Goal: Information Seeking & Learning: Learn about a topic

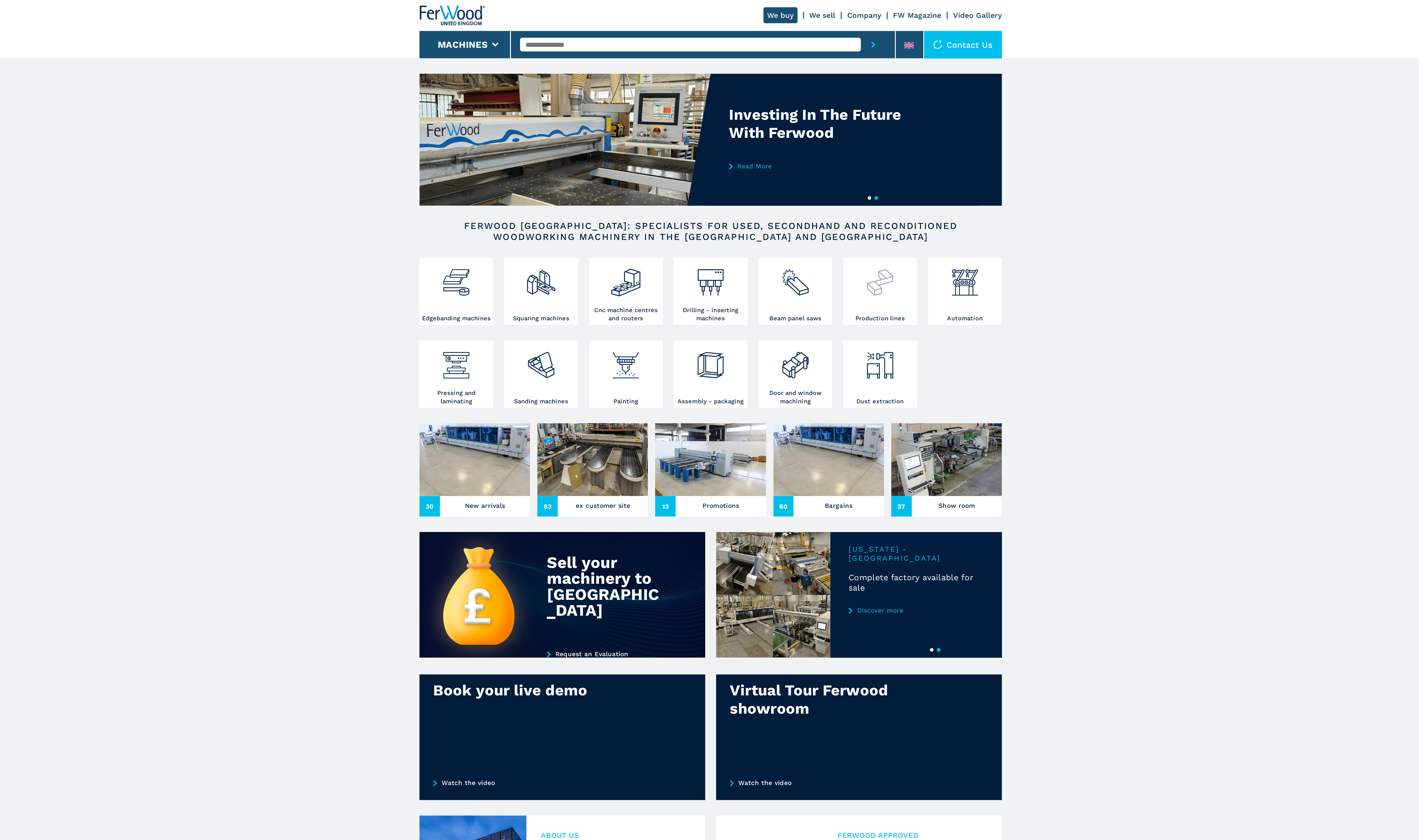
click at [791, 140] on img at bounding box center [791, 135] width 15 height 19
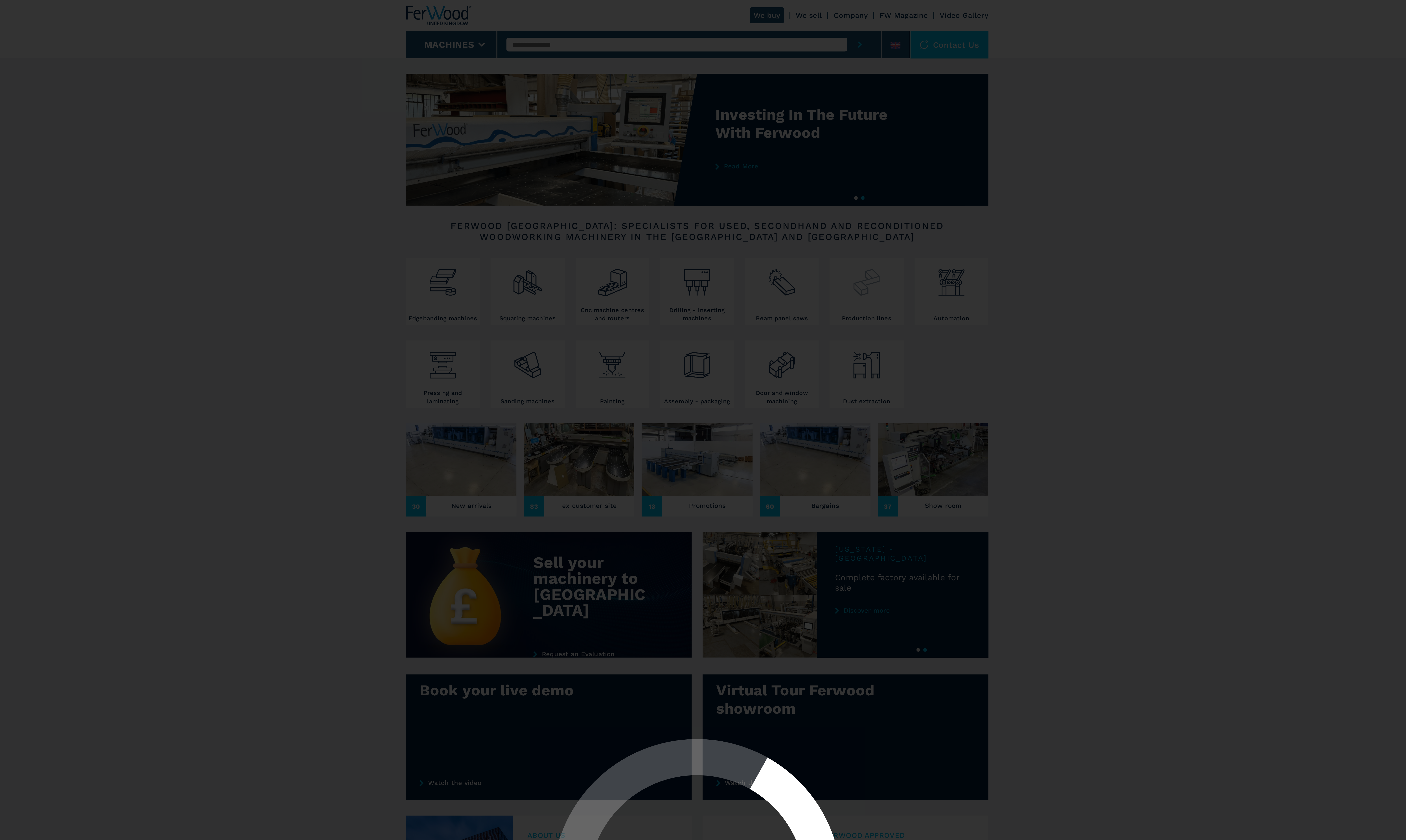
select select "**********"
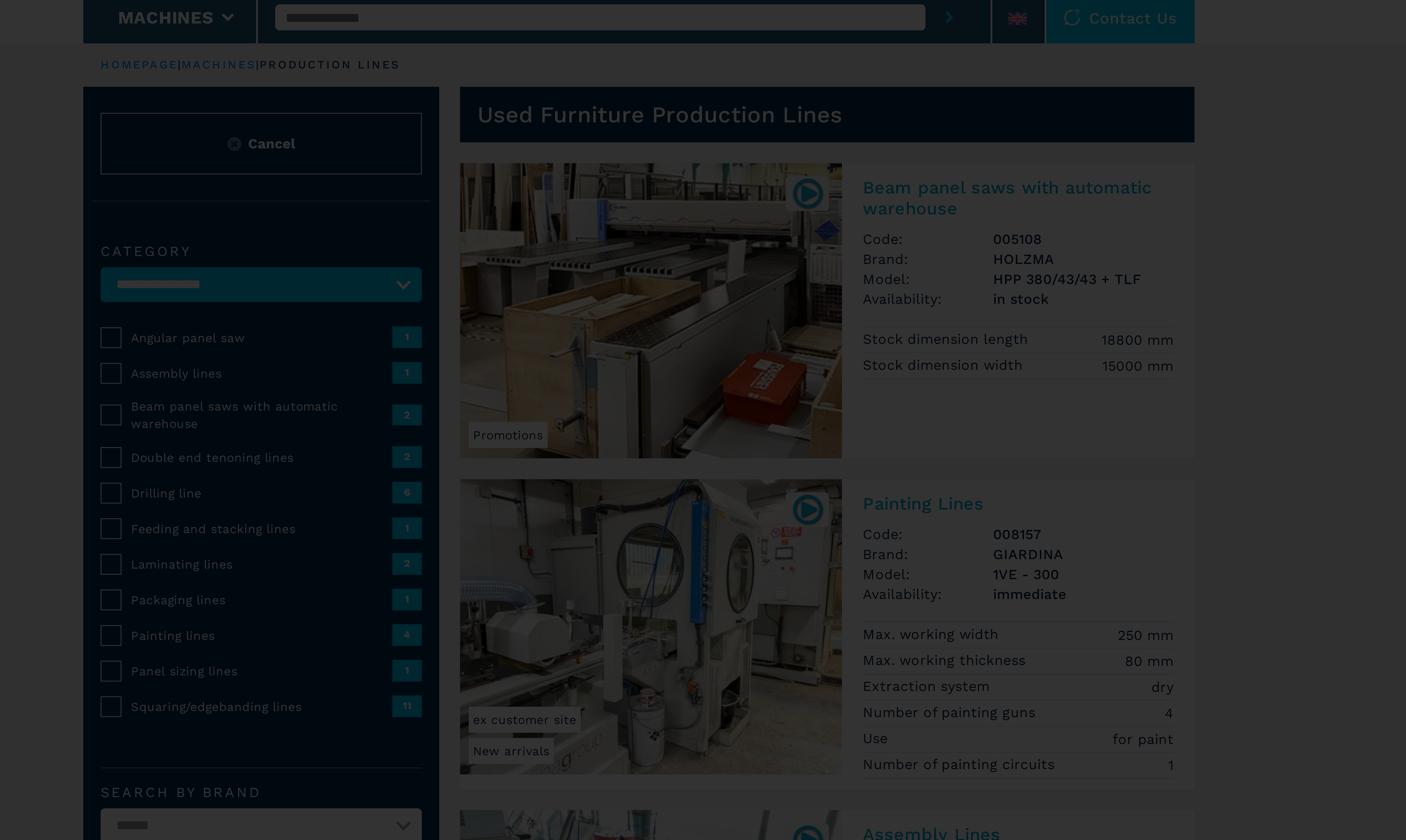
select select "**********"
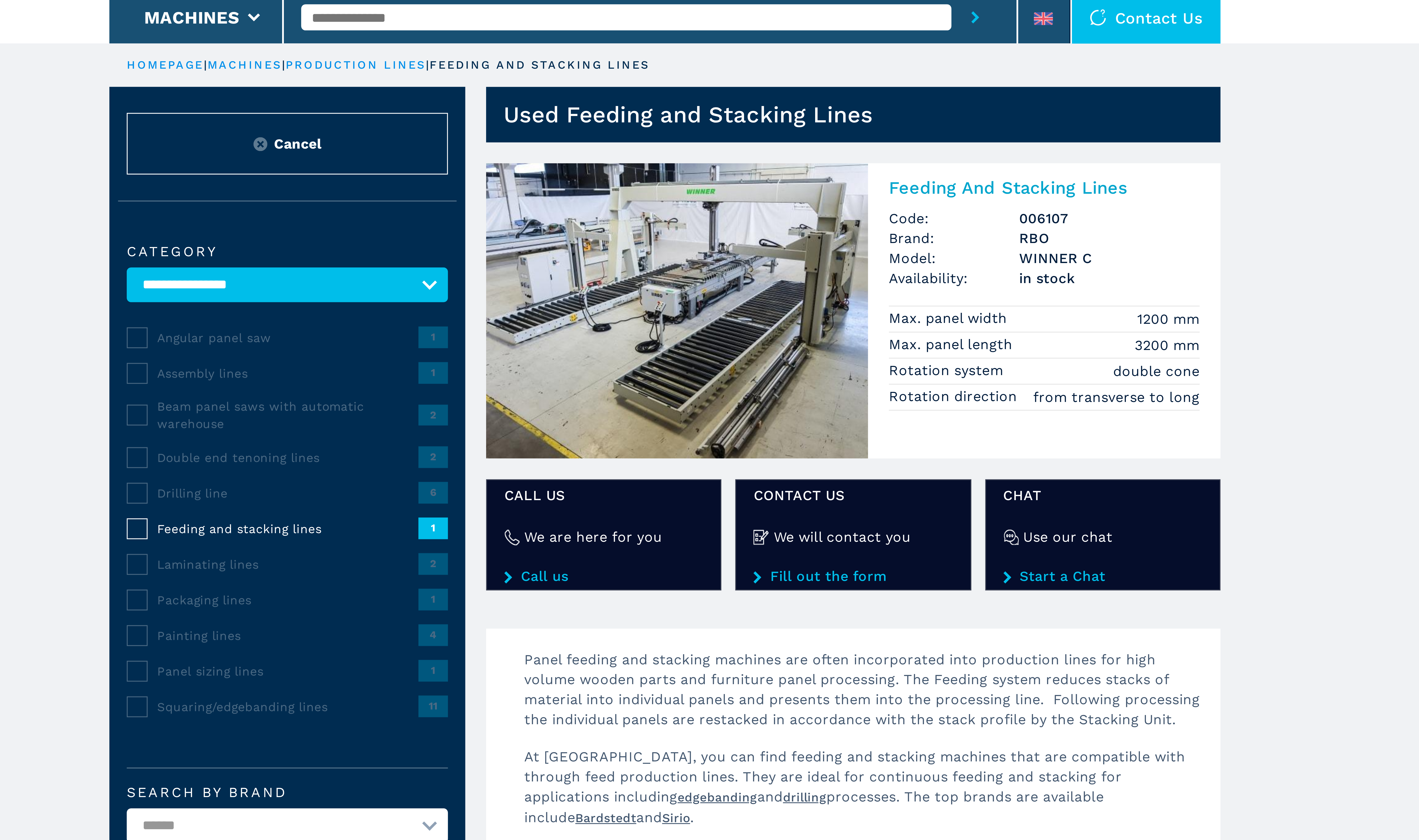
click at [733, 85] on img at bounding box center [712, 96] width 97 height 75
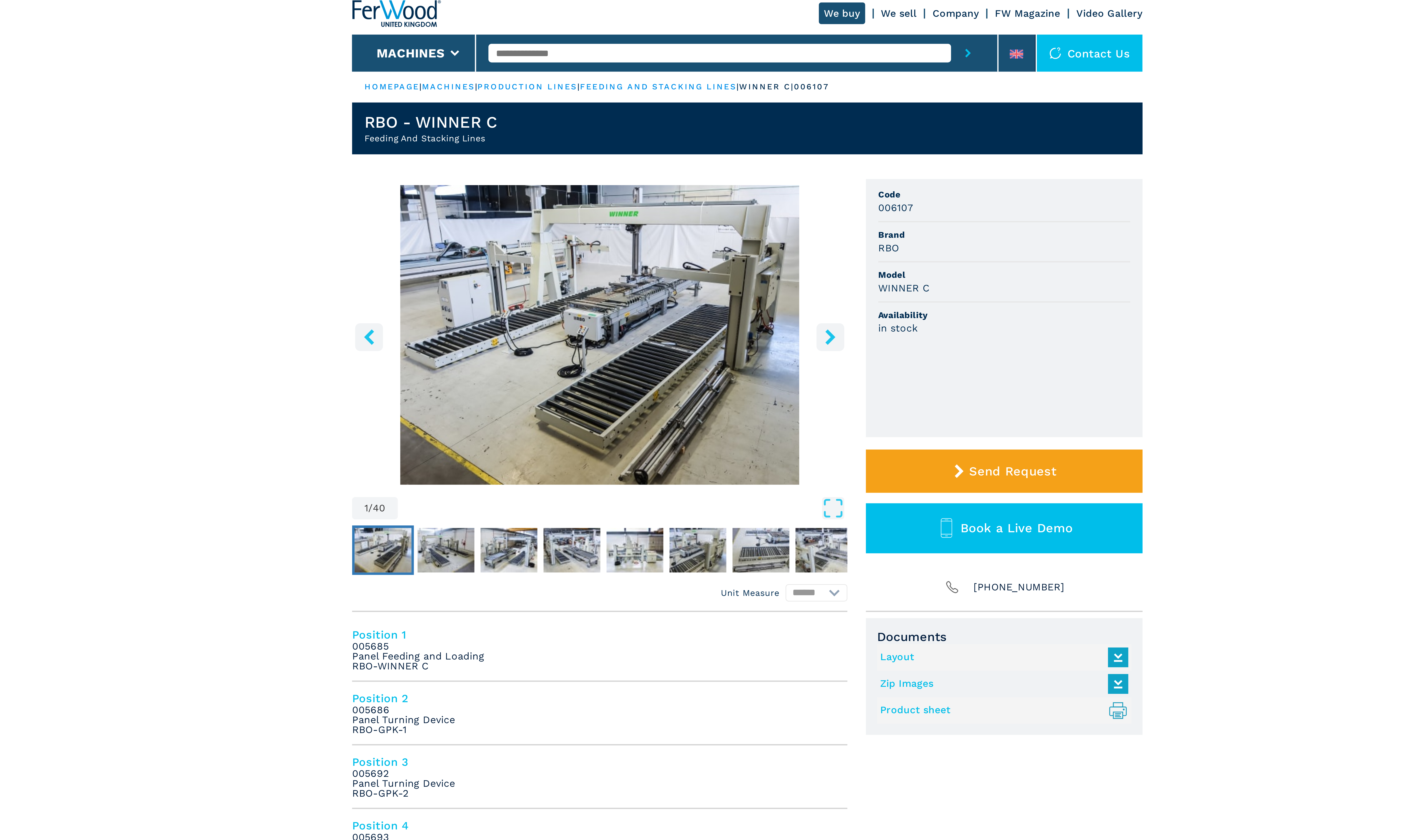
click at [732, 123] on icon "right-button" at bounding box center [733, 123] width 6 height 6
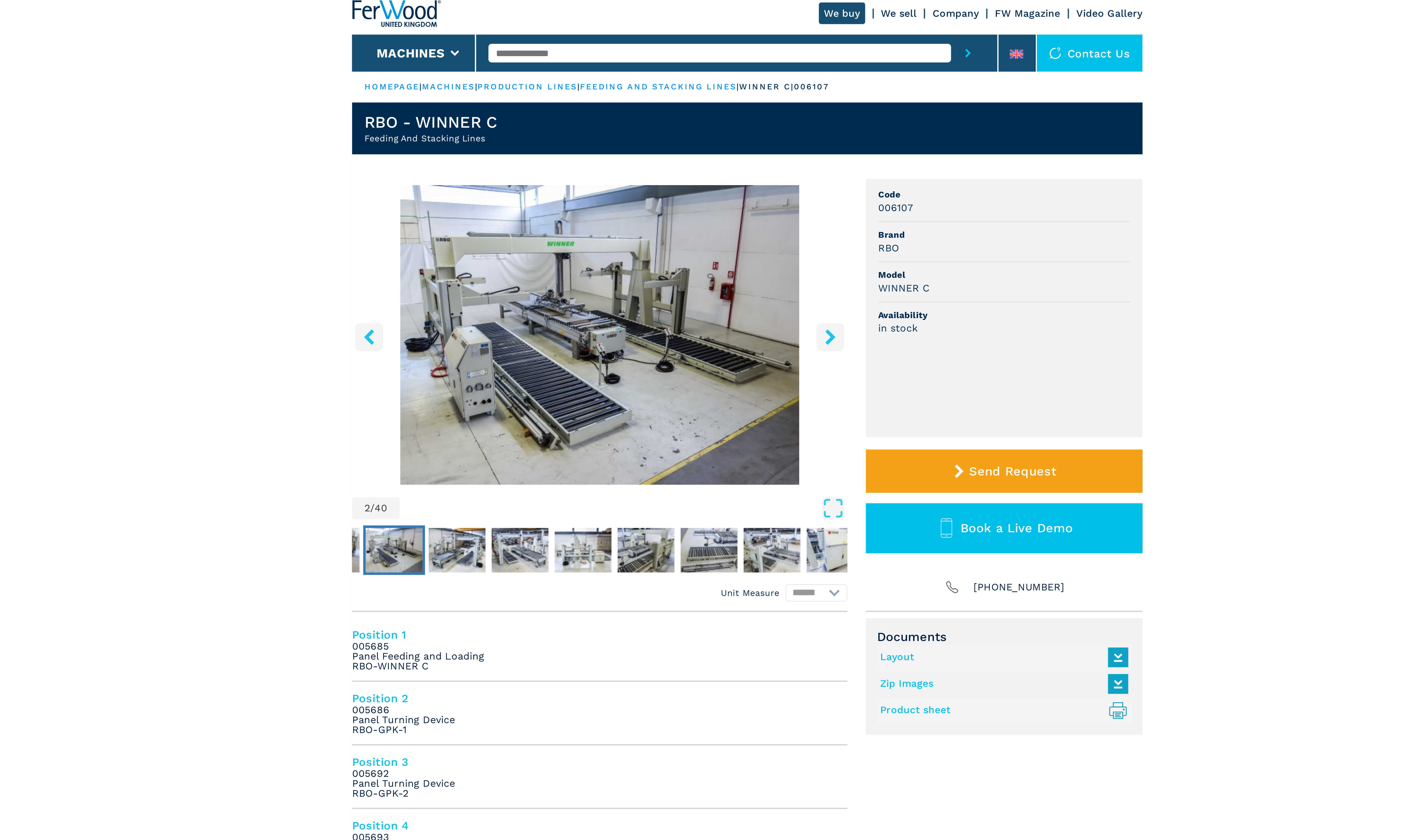
click at [732, 123] on icon "right-button" at bounding box center [733, 123] width 6 height 6
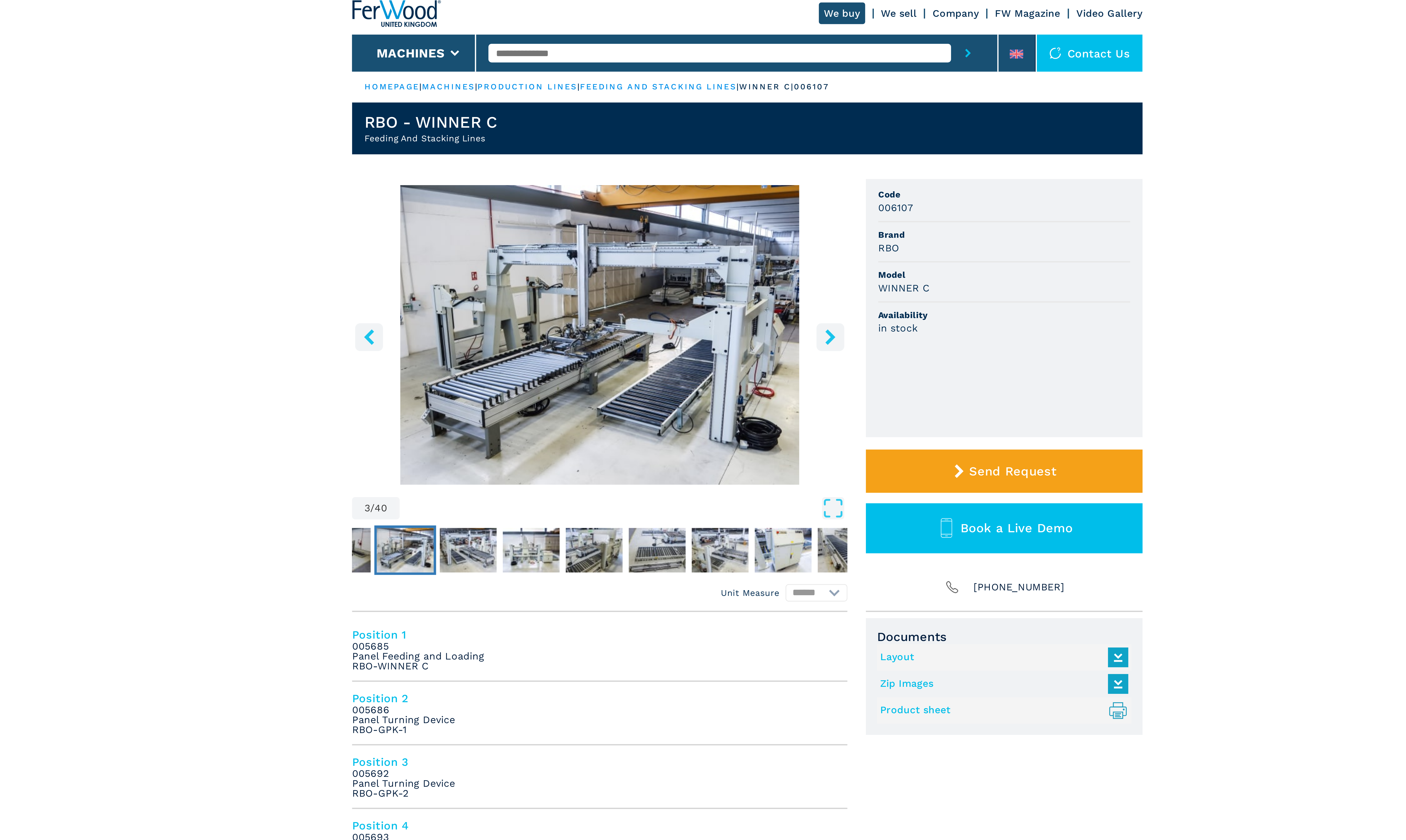
click at [732, 123] on icon "right-button" at bounding box center [733, 123] width 6 height 6
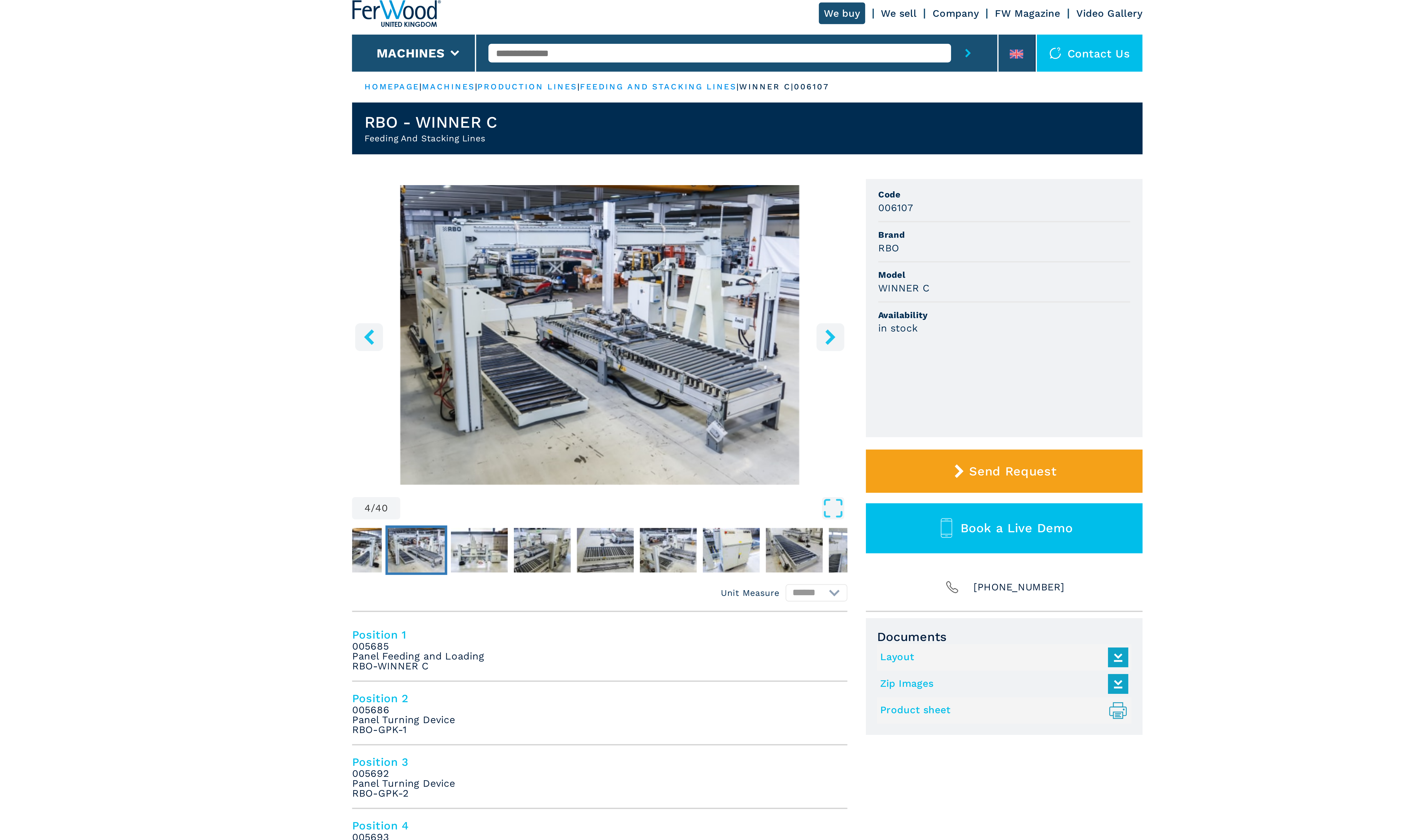
click at [732, 123] on icon "right-button" at bounding box center [733, 123] width 6 height 6
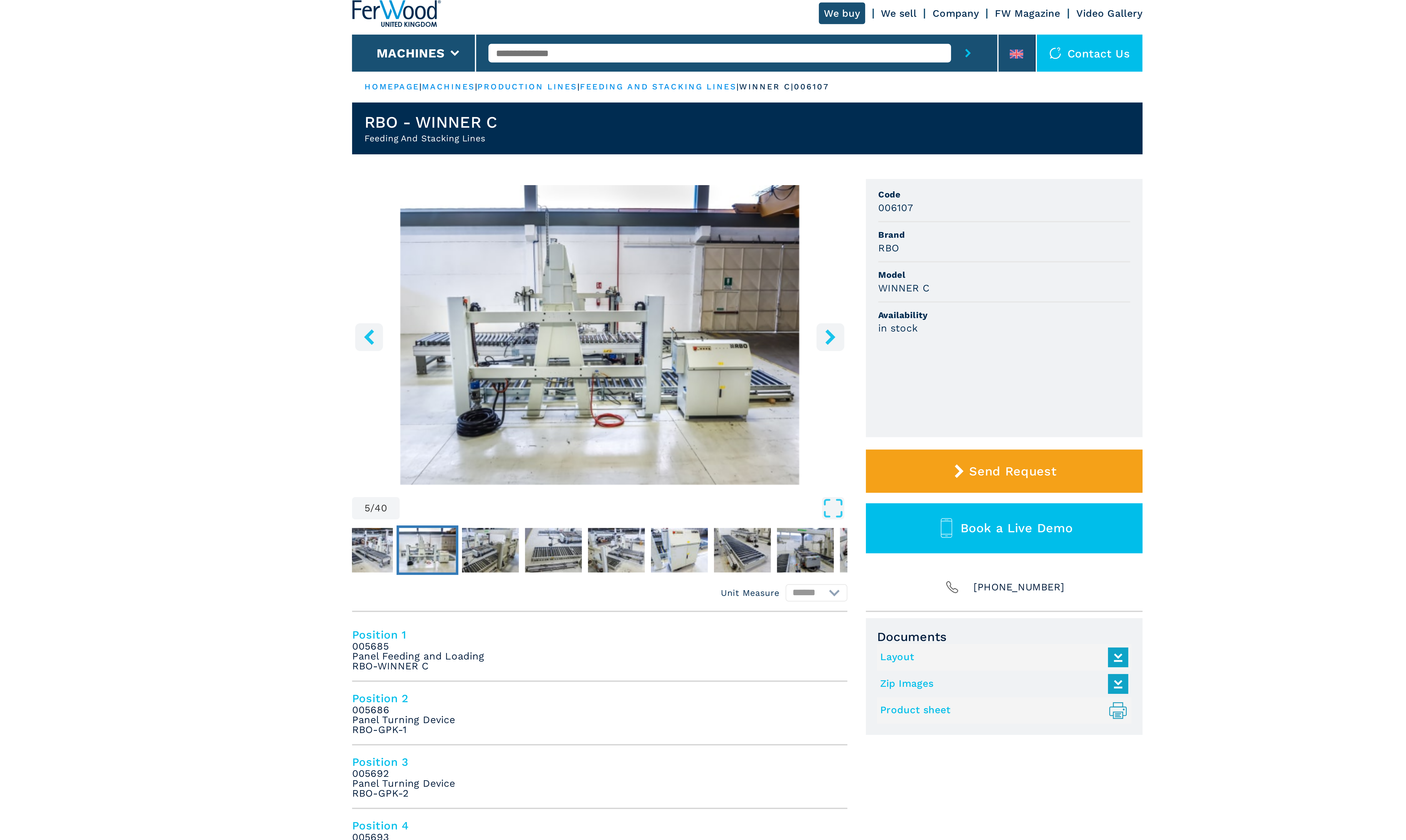
click at [732, 123] on icon "right-button" at bounding box center [733, 123] width 6 height 6
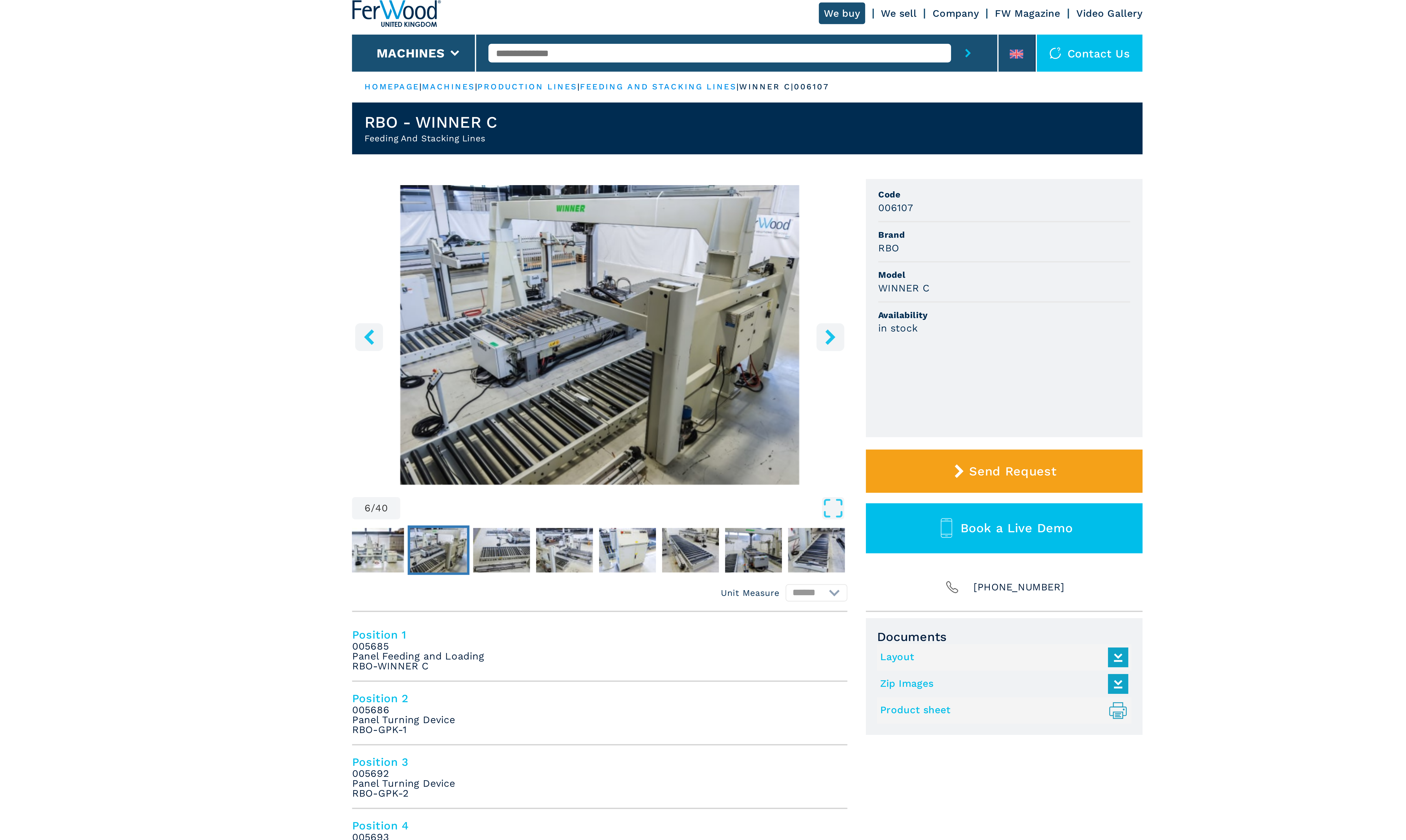
click at [732, 123] on icon "right-button" at bounding box center [733, 123] width 6 height 6
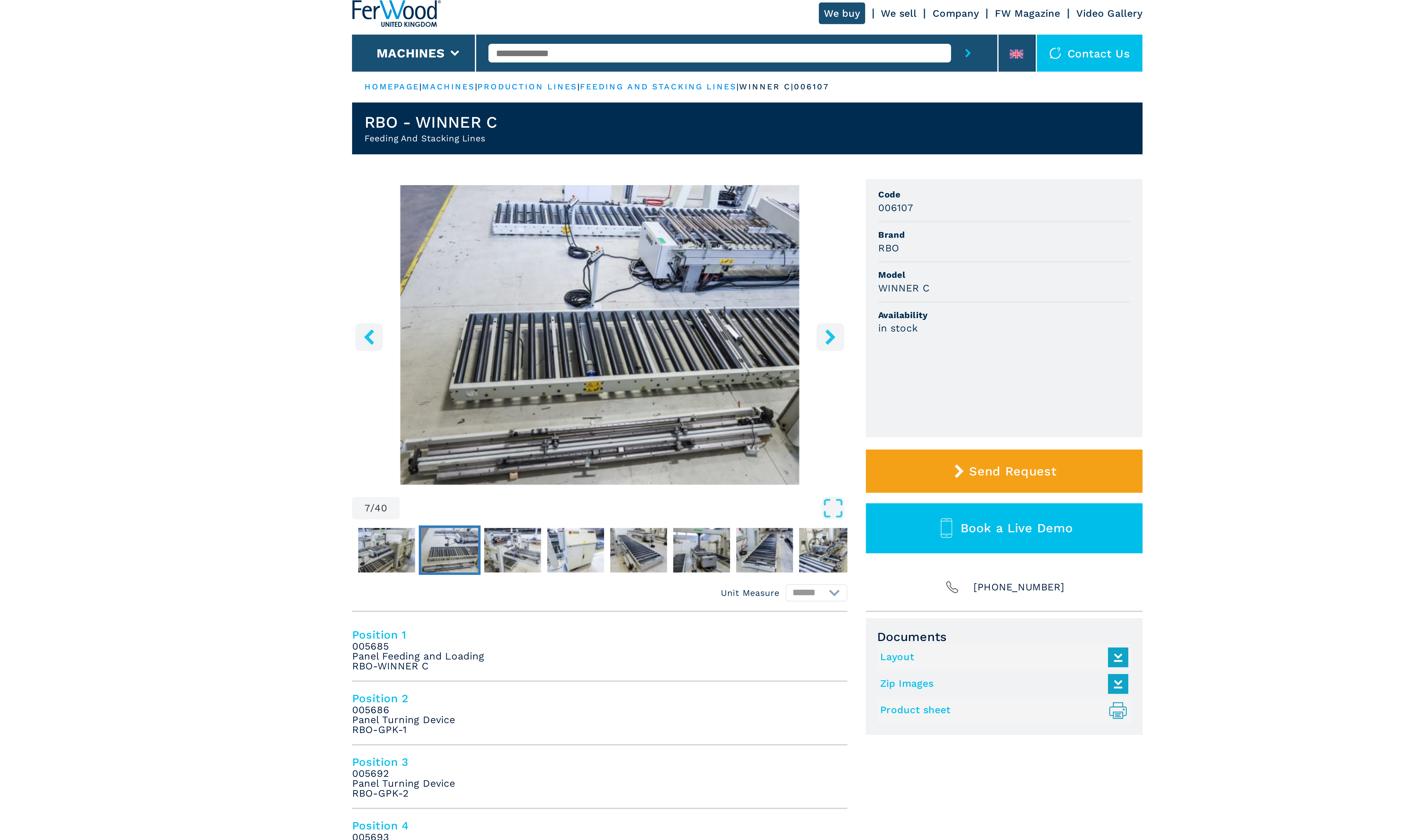
click at [732, 123] on icon "right-button" at bounding box center [733, 123] width 6 height 6
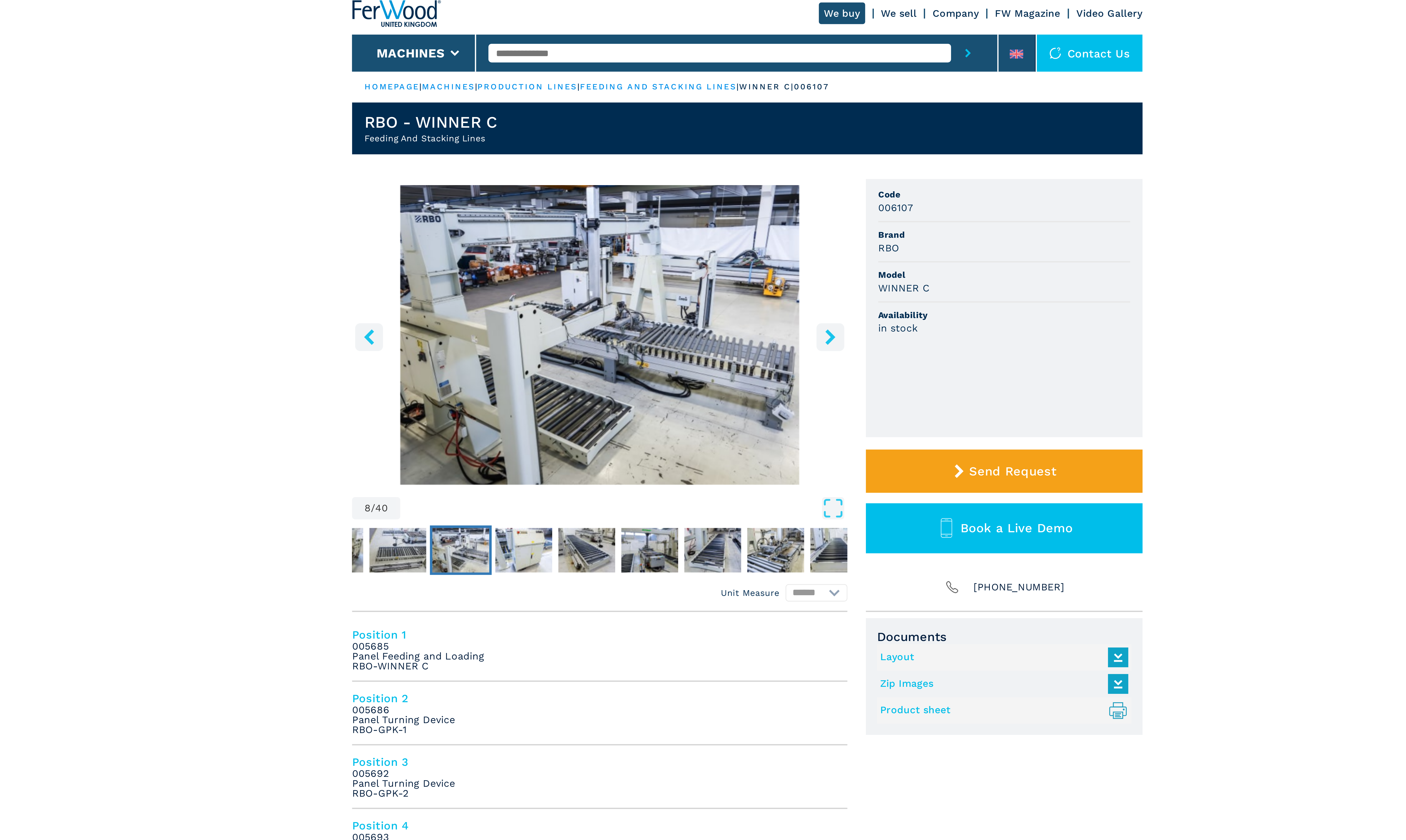
click at [732, 123] on icon "right-button" at bounding box center [733, 123] width 6 height 6
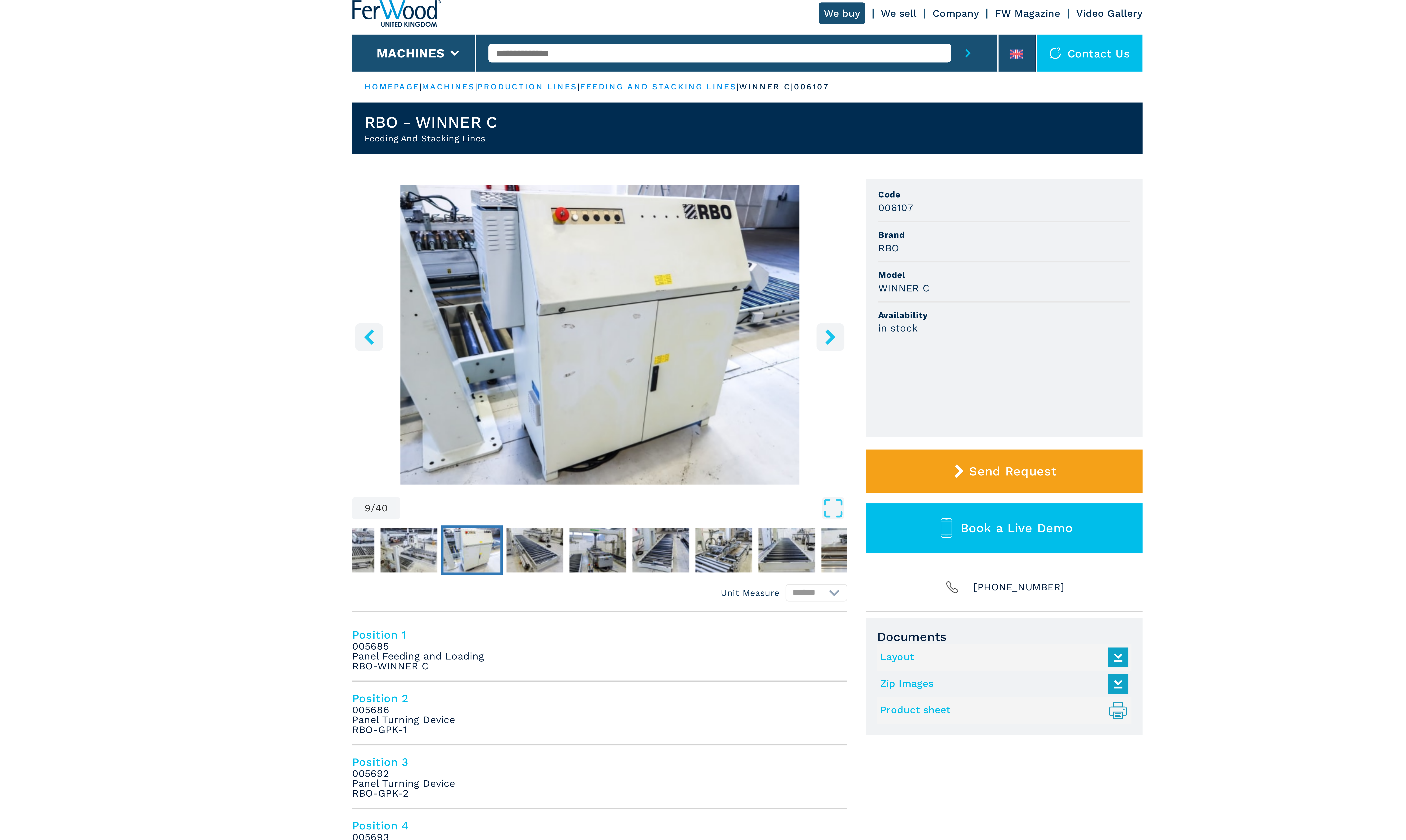
click at [732, 123] on icon "right-button" at bounding box center [733, 123] width 6 height 6
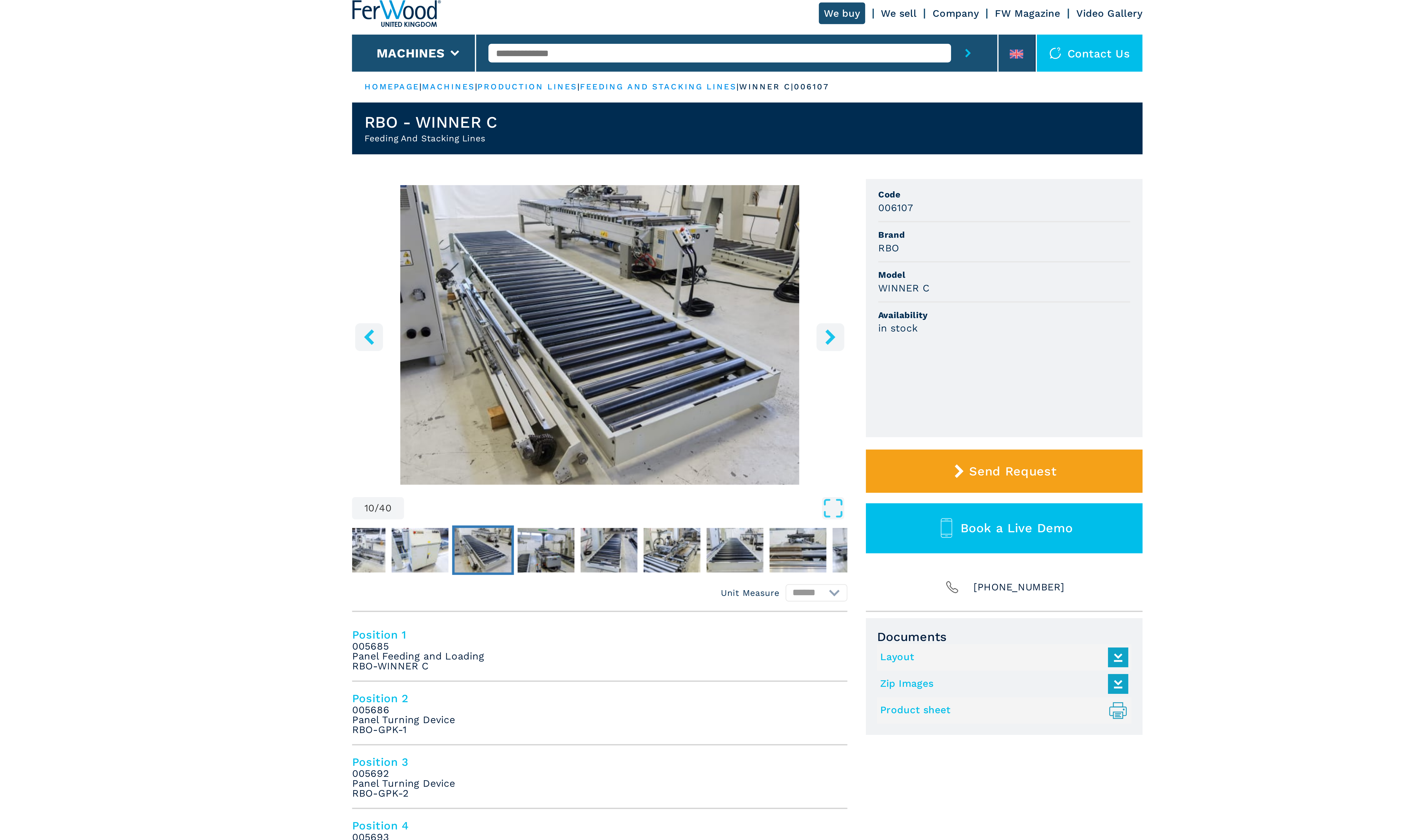
click at [732, 123] on icon "right-button" at bounding box center [733, 123] width 6 height 6
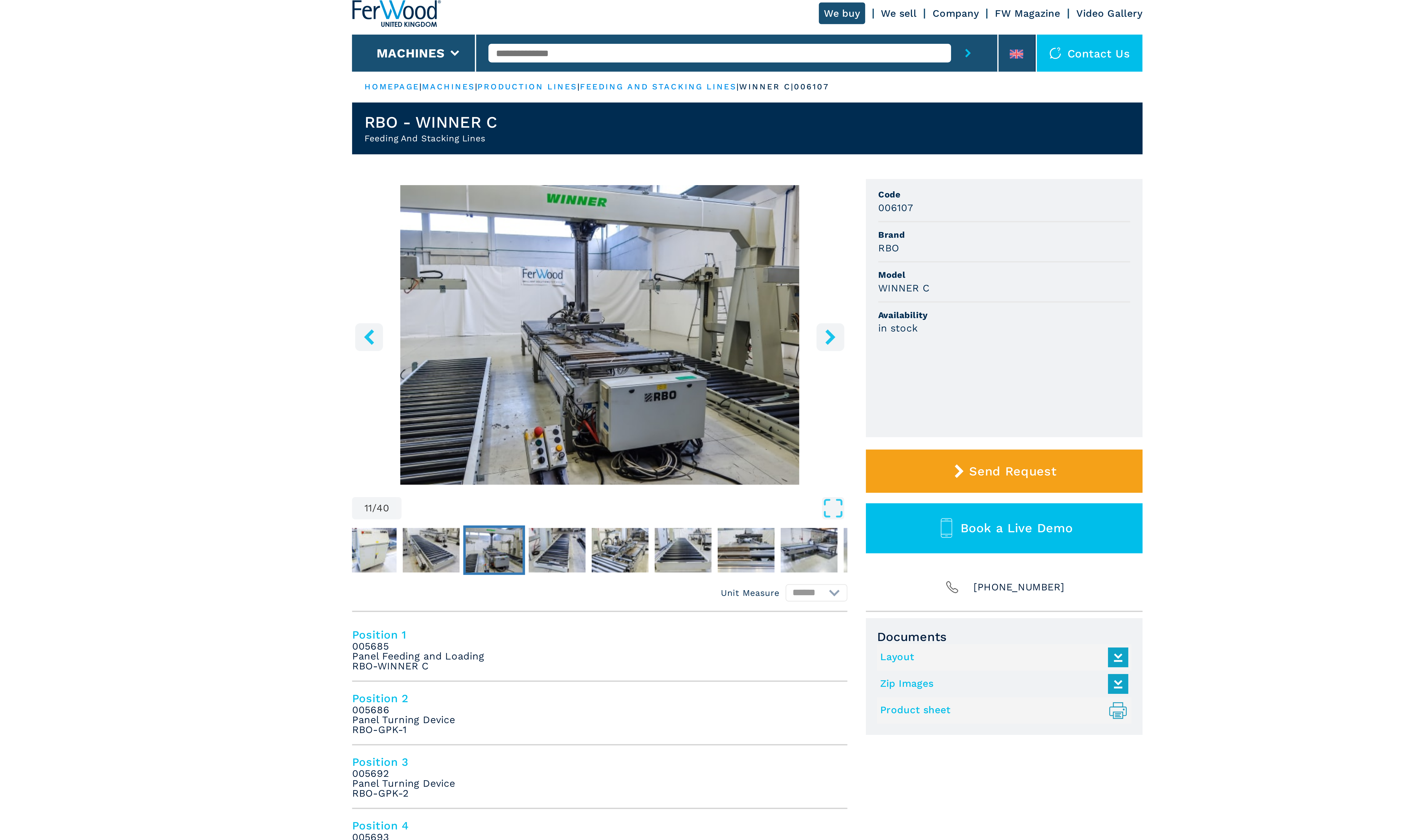
click at [732, 123] on icon "right-button" at bounding box center [733, 123] width 6 height 6
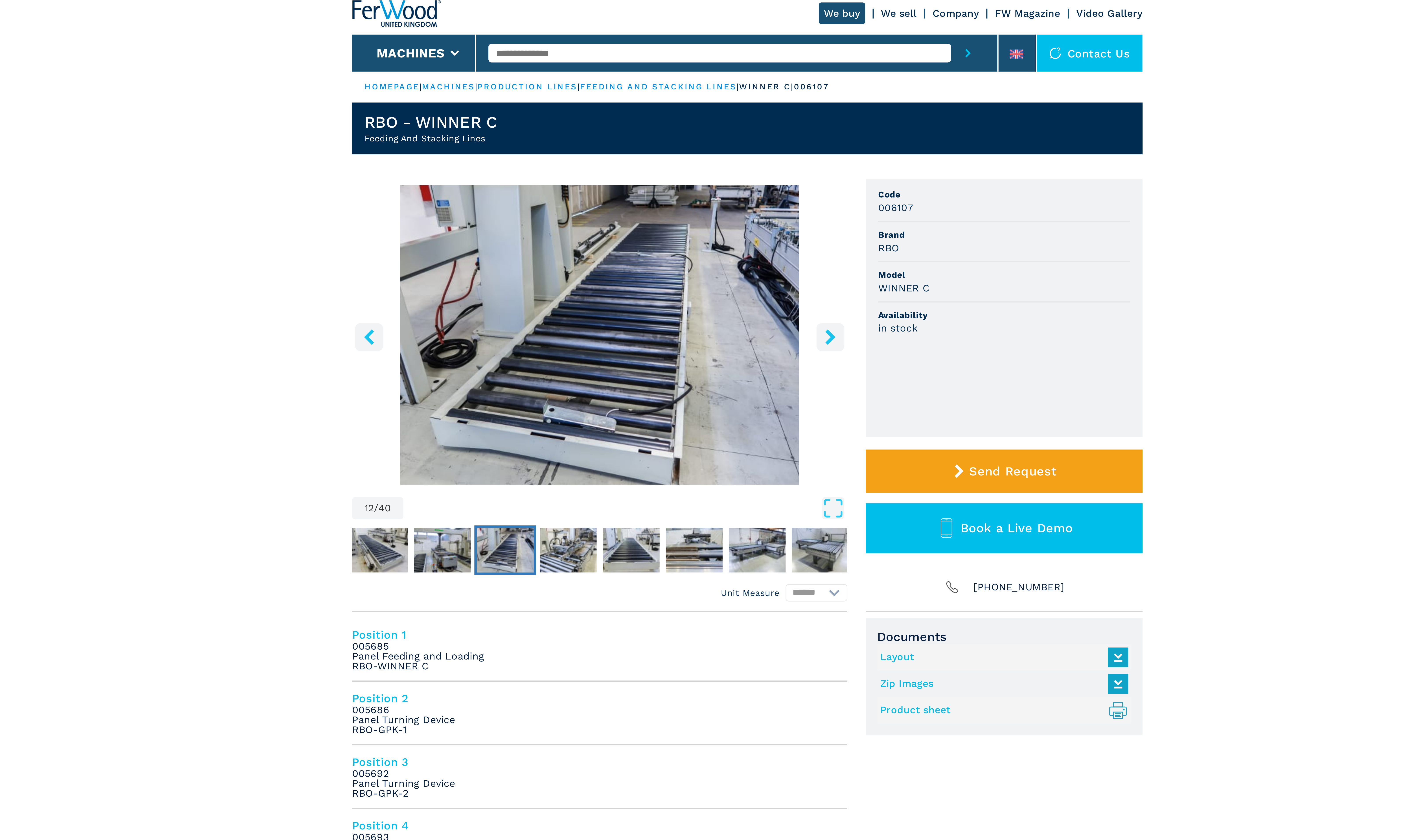
click at [732, 123] on icon "right-button" at bounding box center [733, 123] width 6 height 6
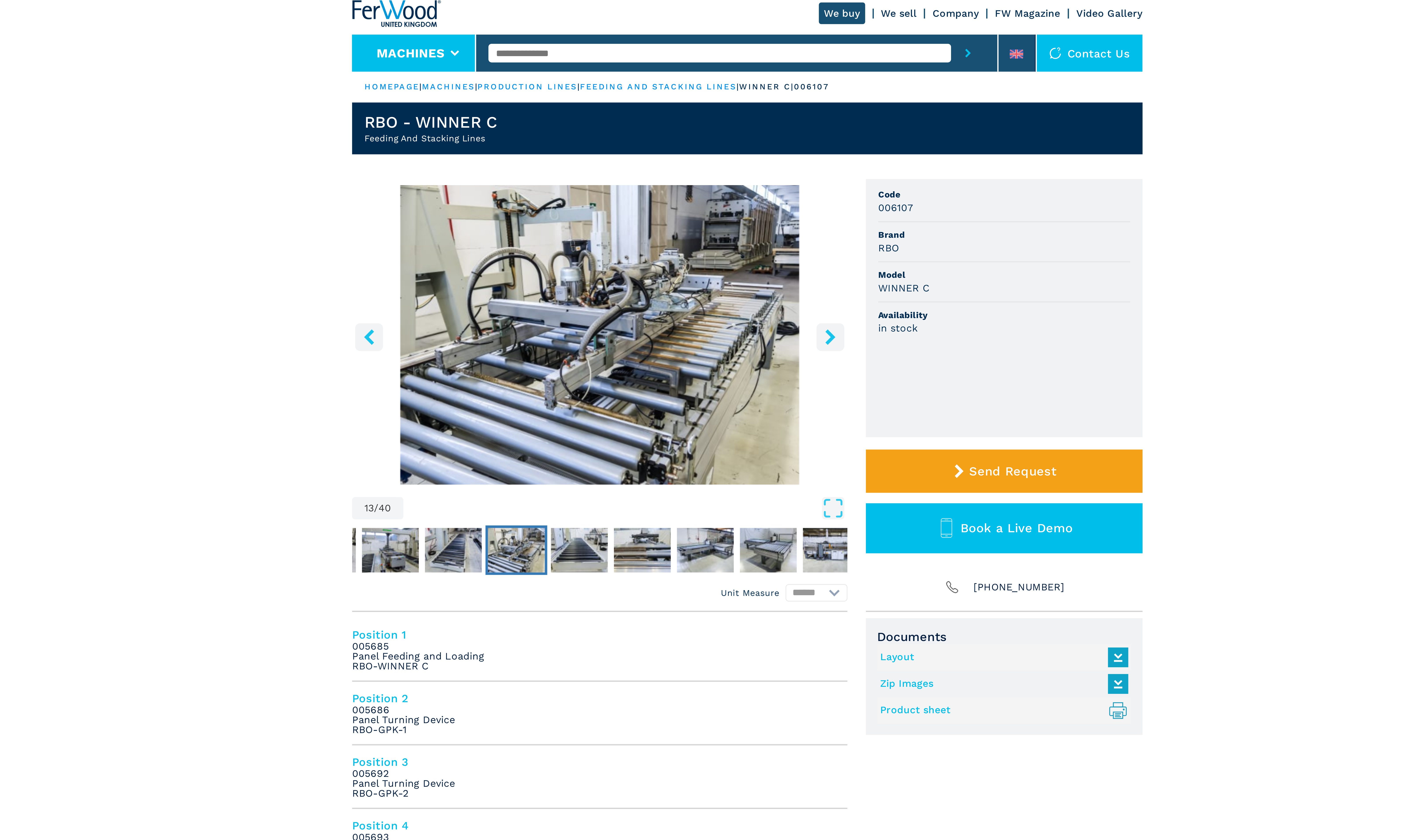
click at [579, 21] on button "Machines" at bounding box center [583, 22] width 24 height 6
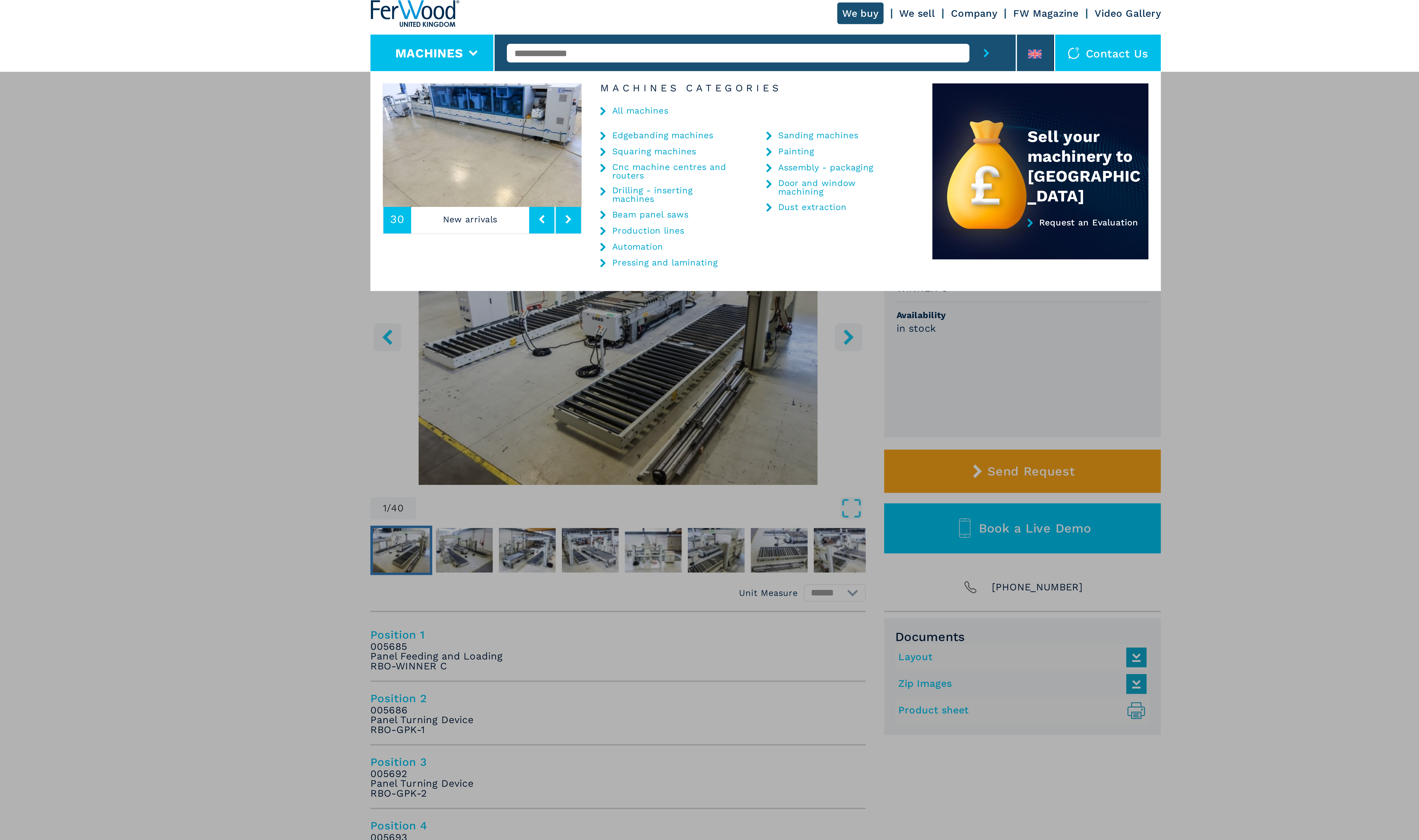
click at [665, 89] on link "Automation" at bounding box center [664, 90] width 18 height 3
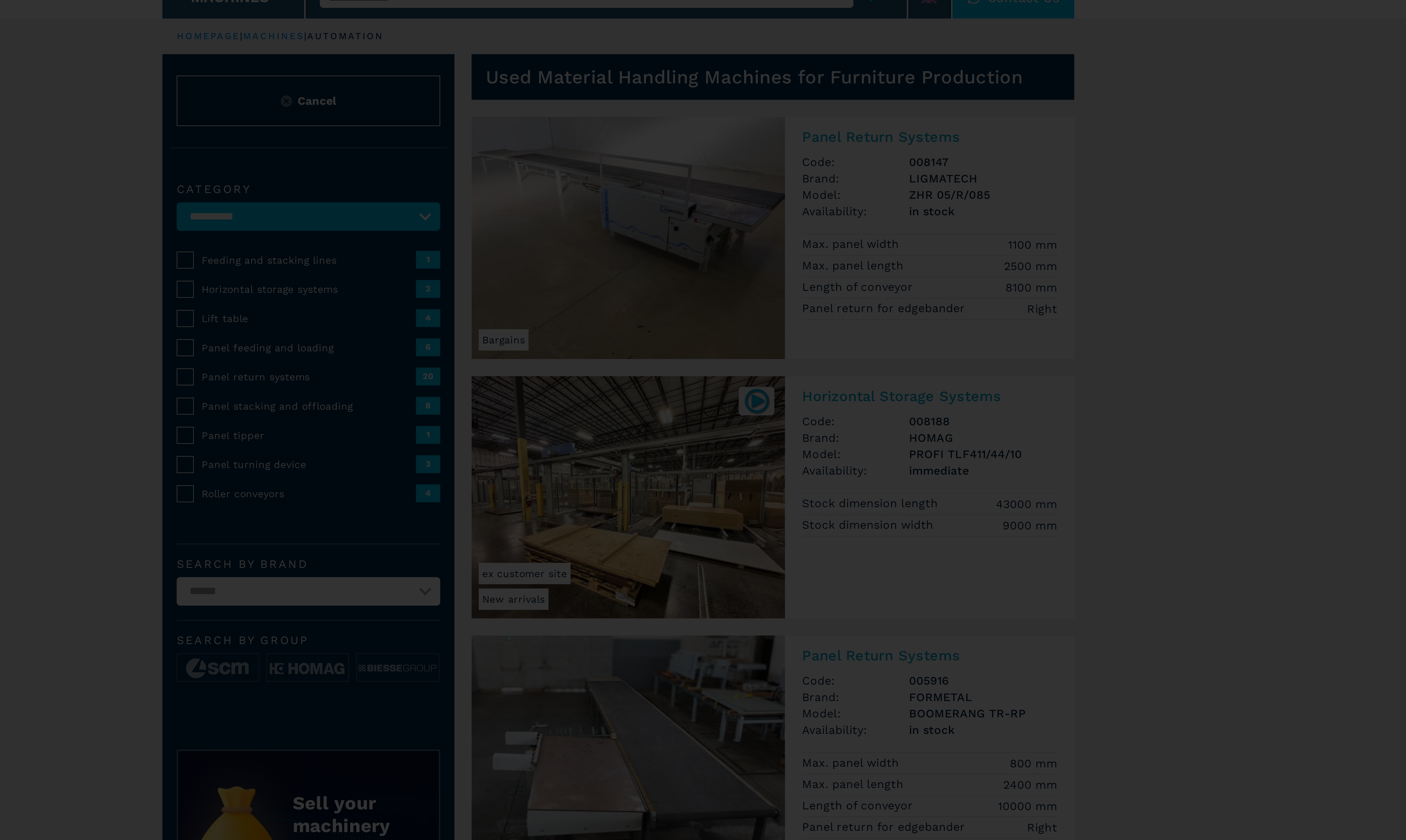
select select "**********"
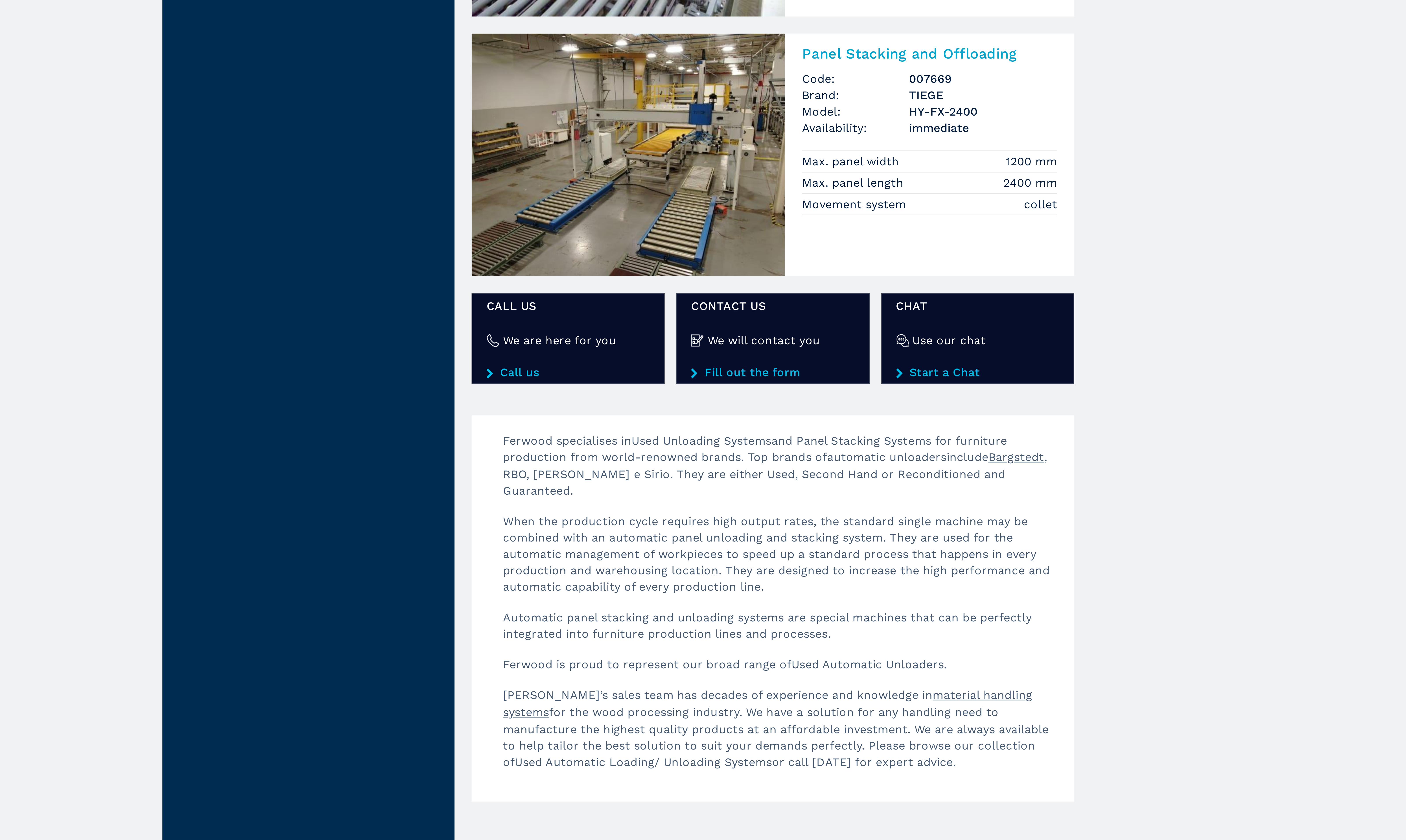
scroll to position [82, 0]
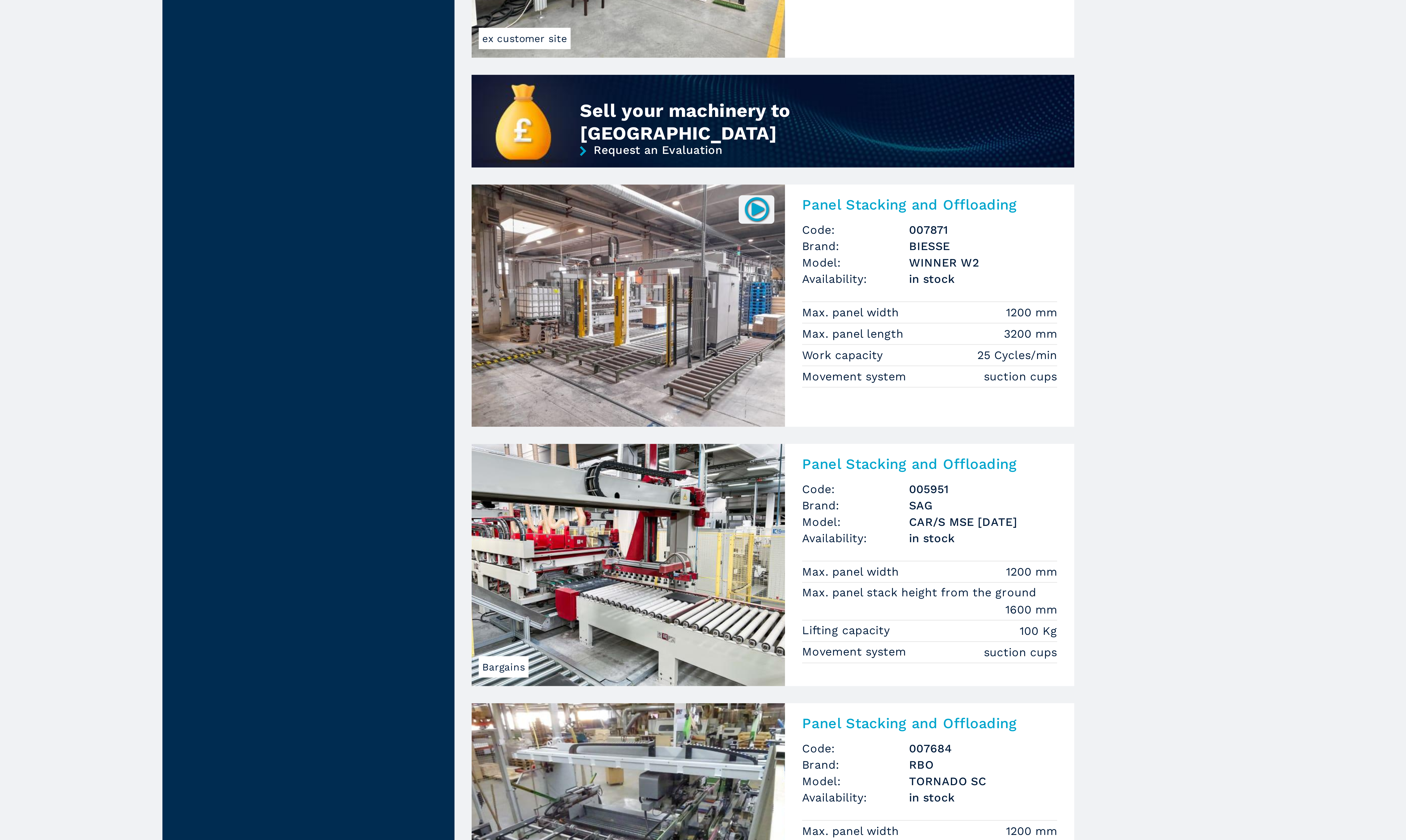
click at [748, 347] on img at bounding box center [746, 347] width 8 height 8
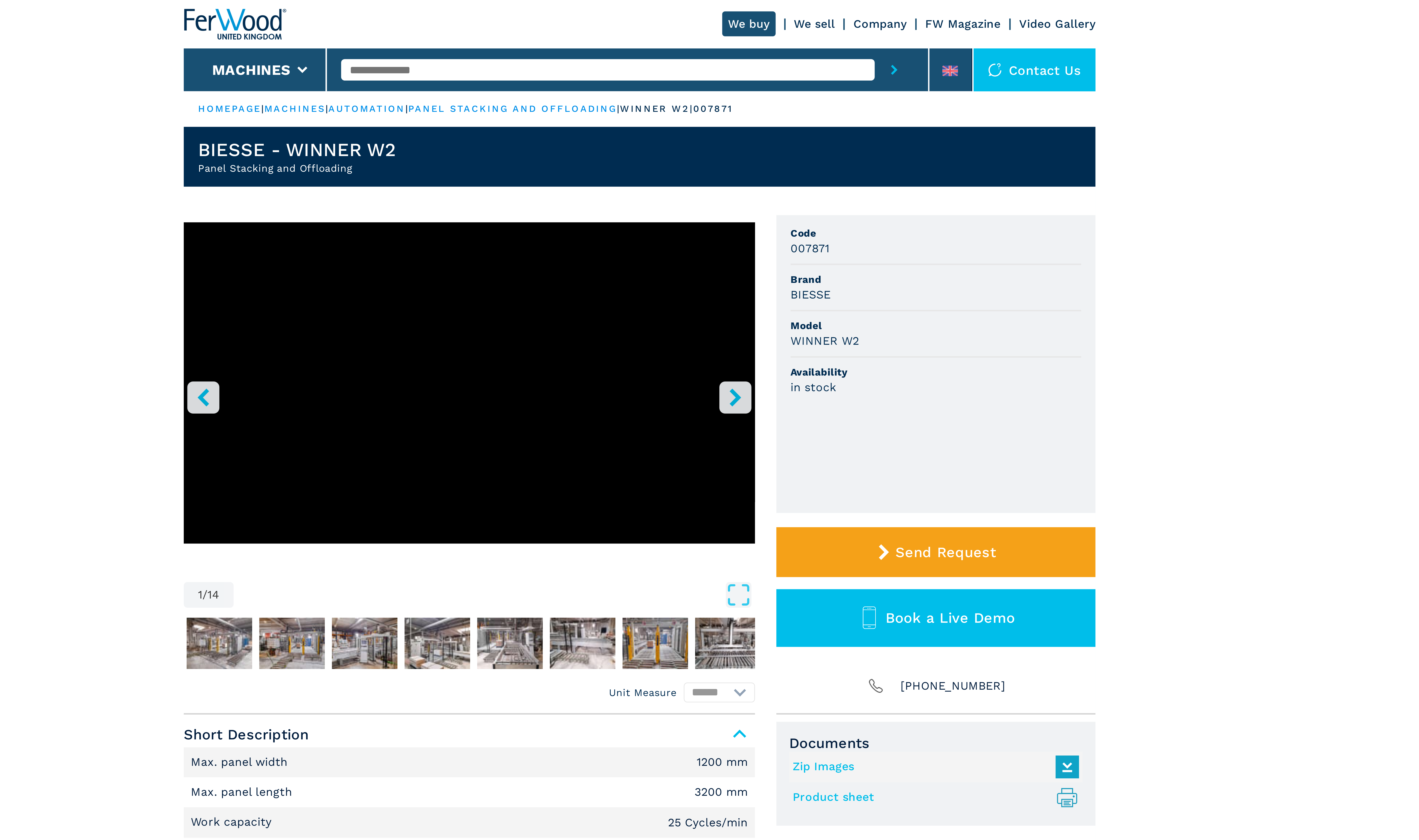
select select "**********"
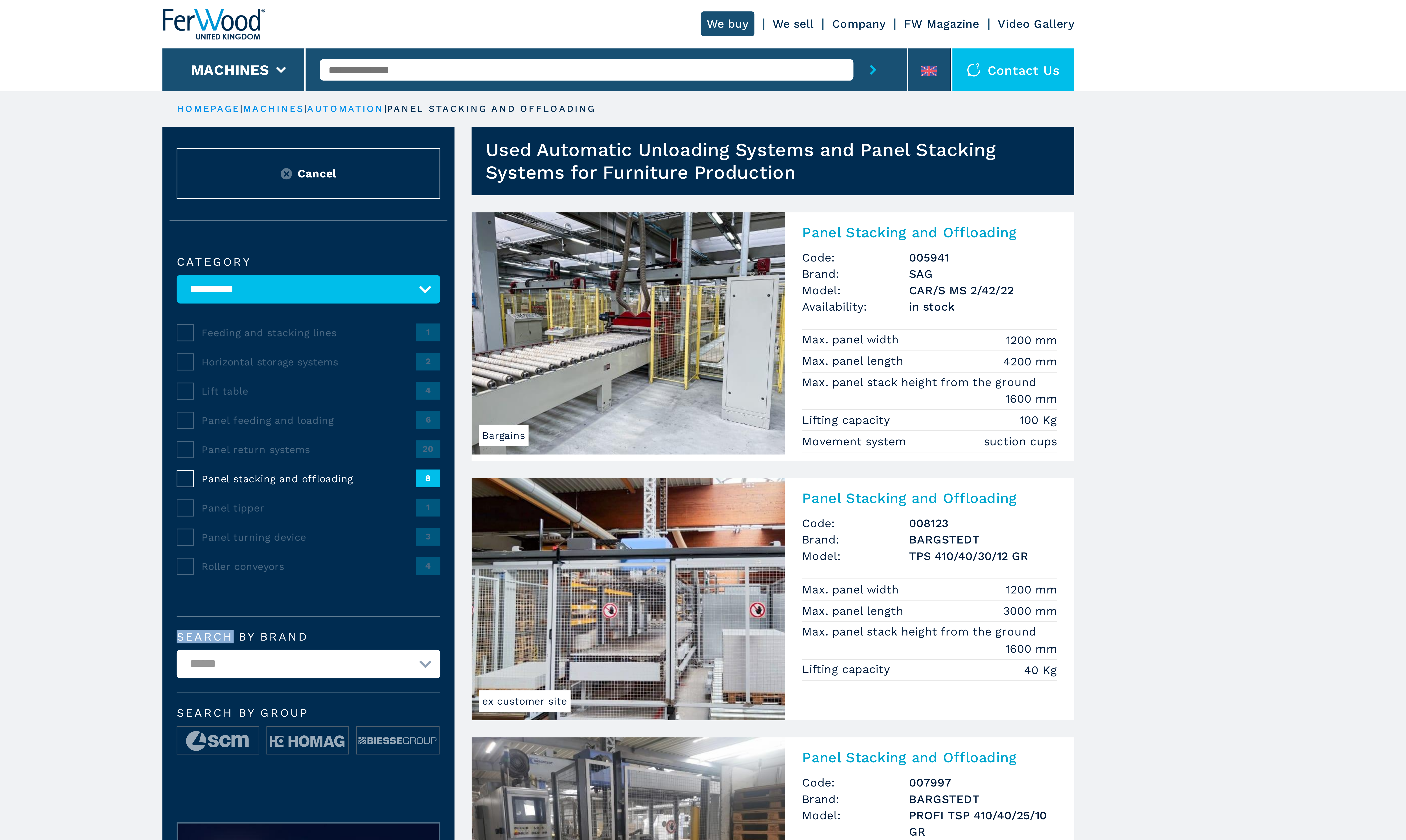
click at [539, 185] on main "**********" at bounding box center [703, 550] width 1406 height 1099
click at [603, 110] on span "Horizontal storage systems" at bounding box center [607, 112] width 66 height 4
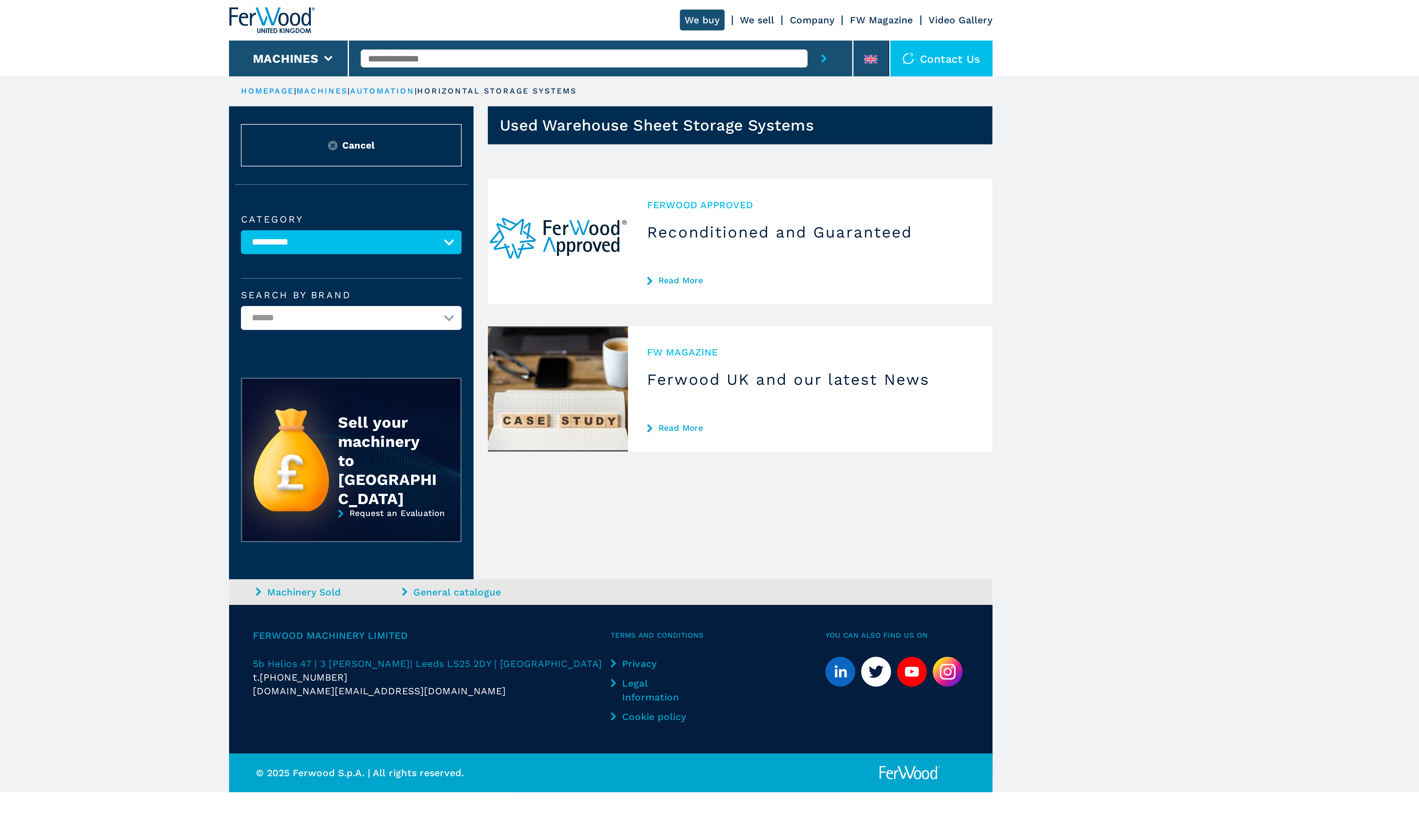
click at [607, 32] on link "machines" at bounding box center [602, 33] width 19 height 3
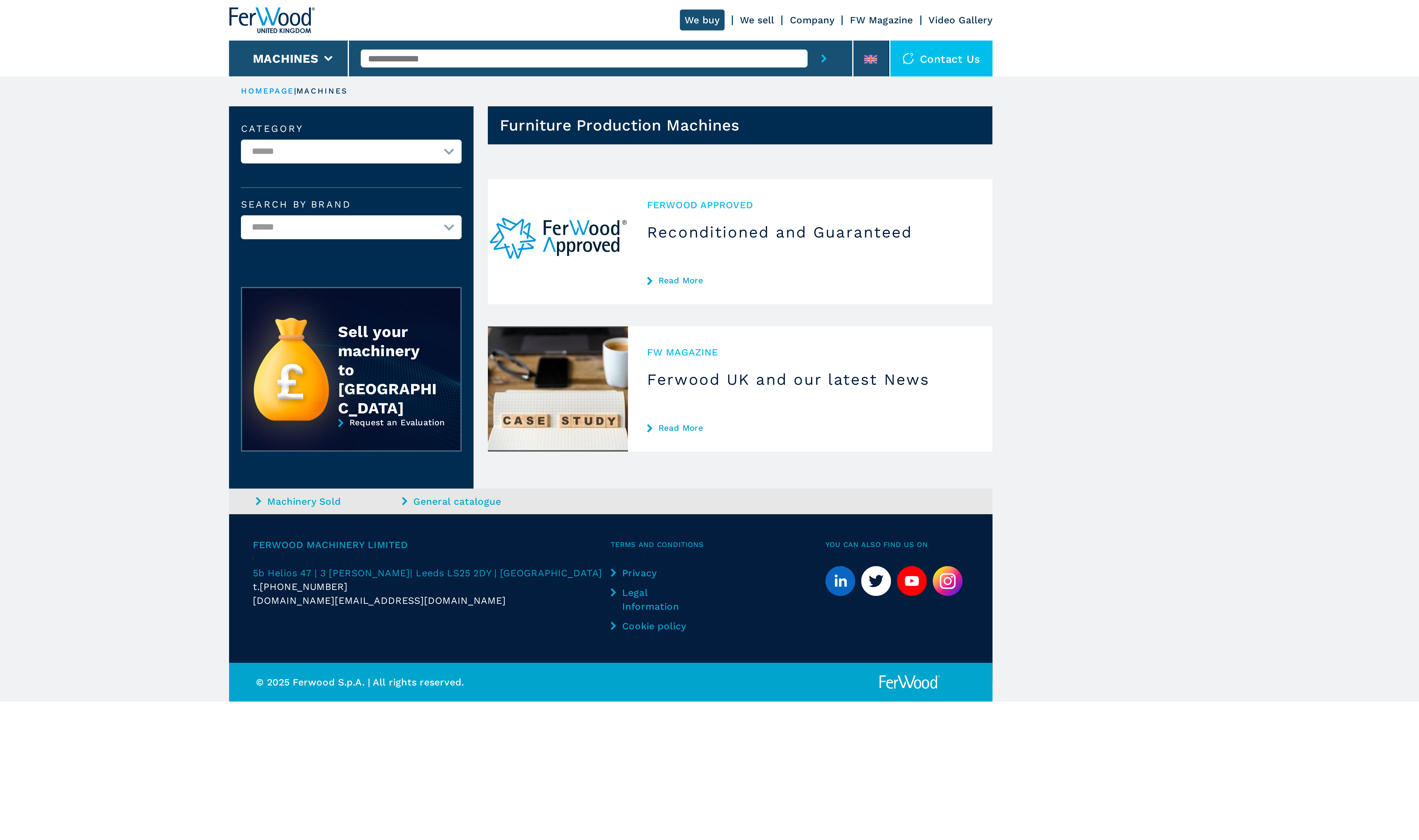
click at [584, 33] on link "HOMEPAGE" at bounding box center [583, 33] width 19 height 3
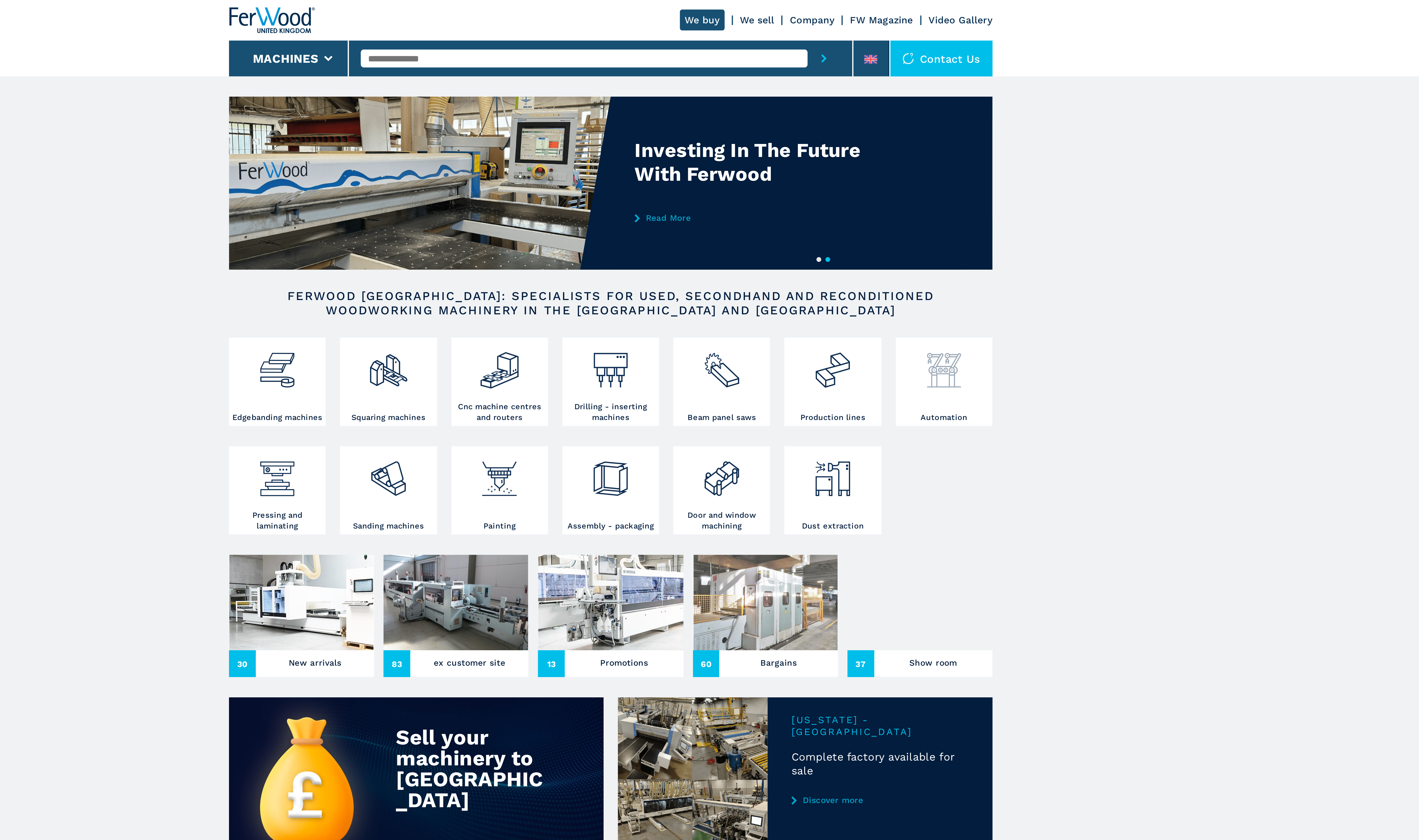
click at [830, 141] on img at bounding box center [832, 135] width 15 height 19
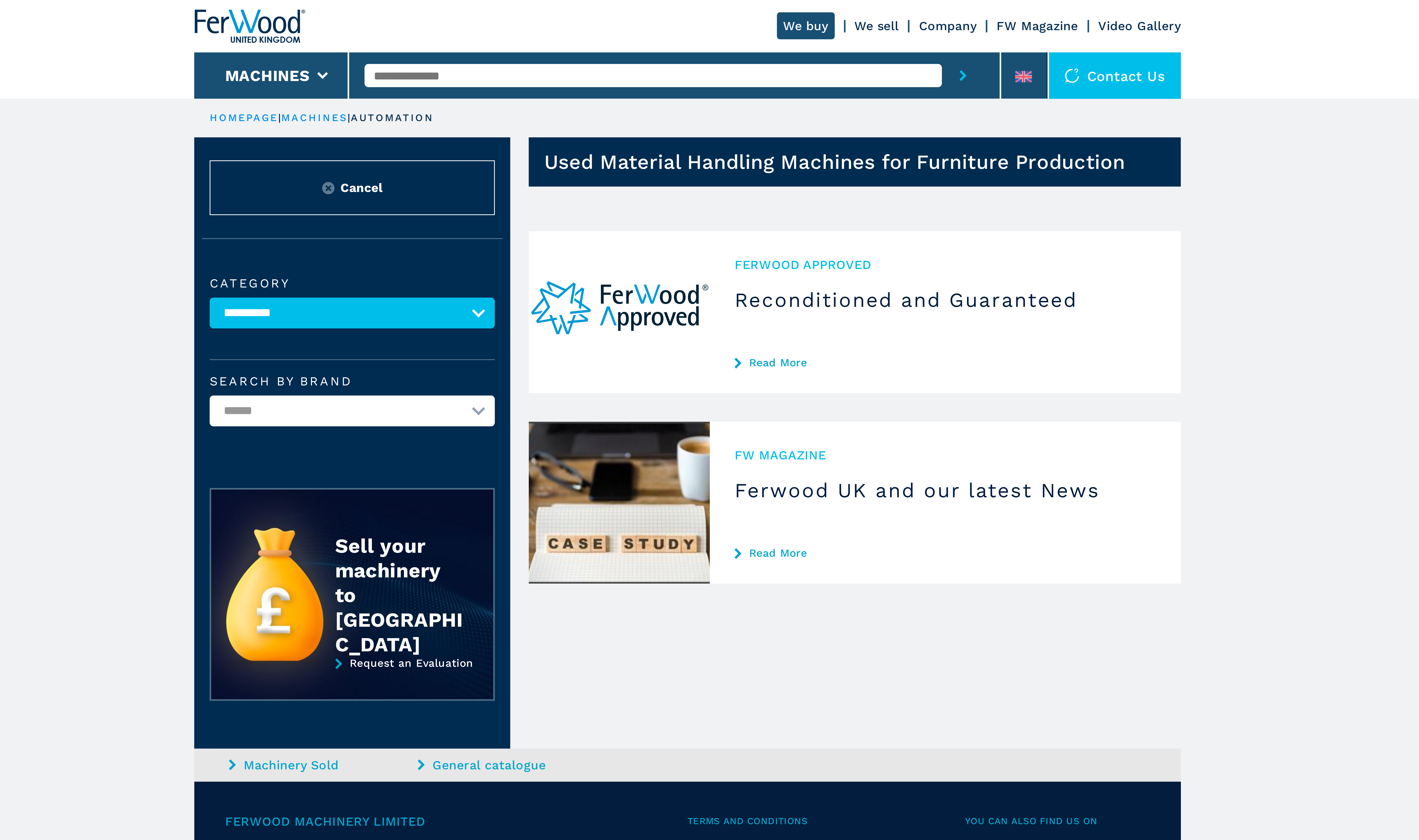
click at [608, 53] on img at bounding box center [607, 53] width 3 height 3
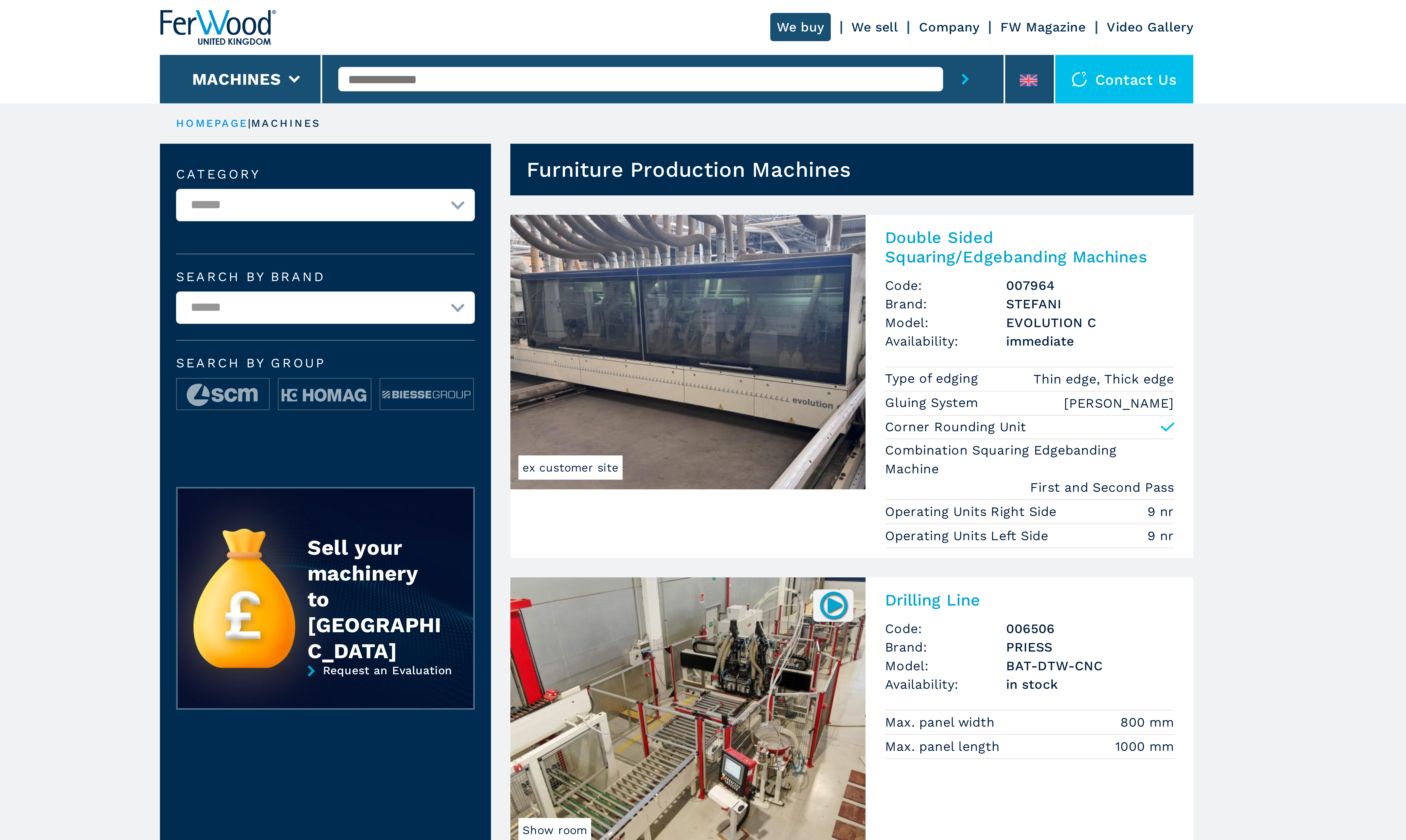
click at [578, 34] on link "HOMEPAGE" at bounding box center [576, 33] width 19 height 3
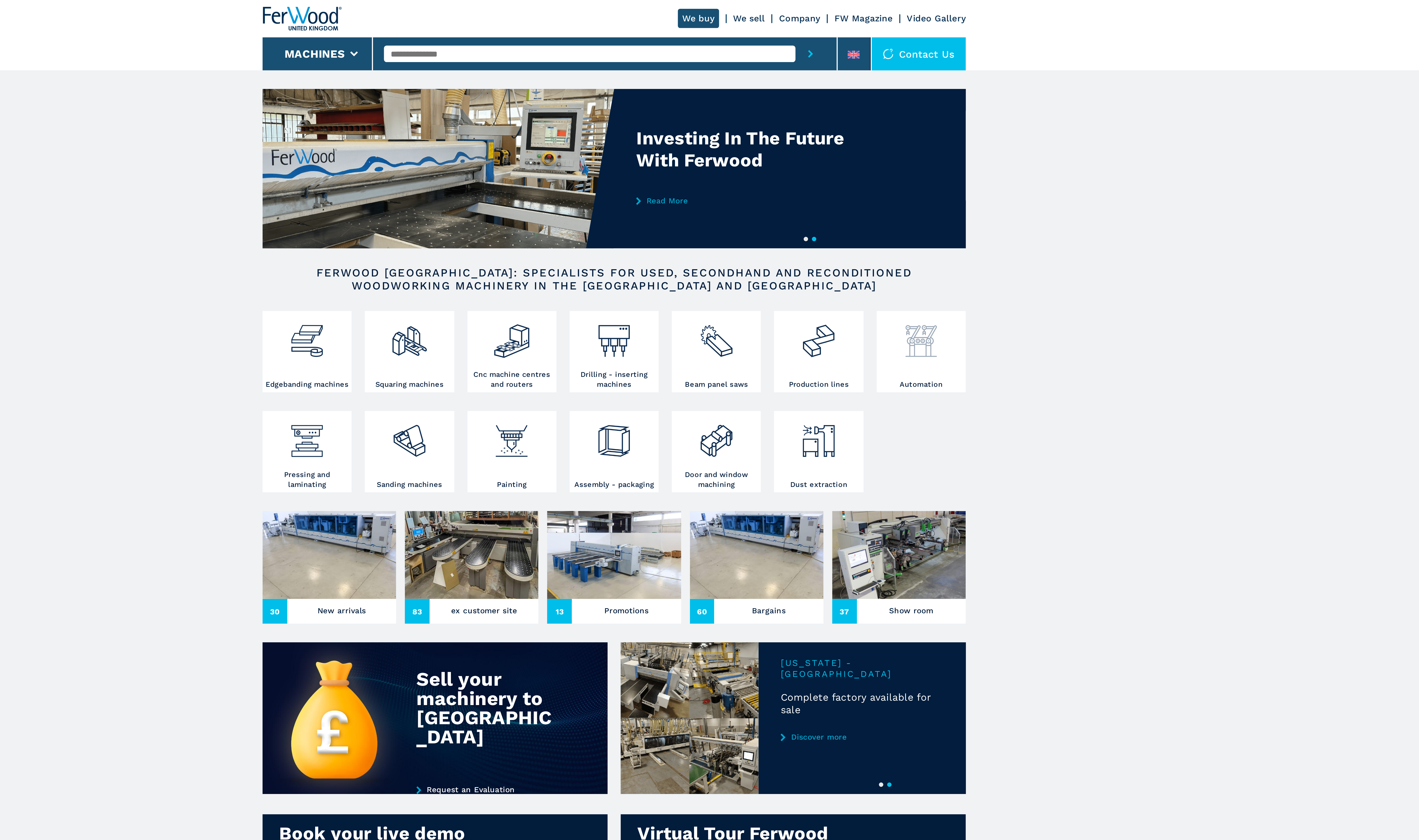
click at [832, 140] on img at bounding box center [832, 135] width 15 height 19
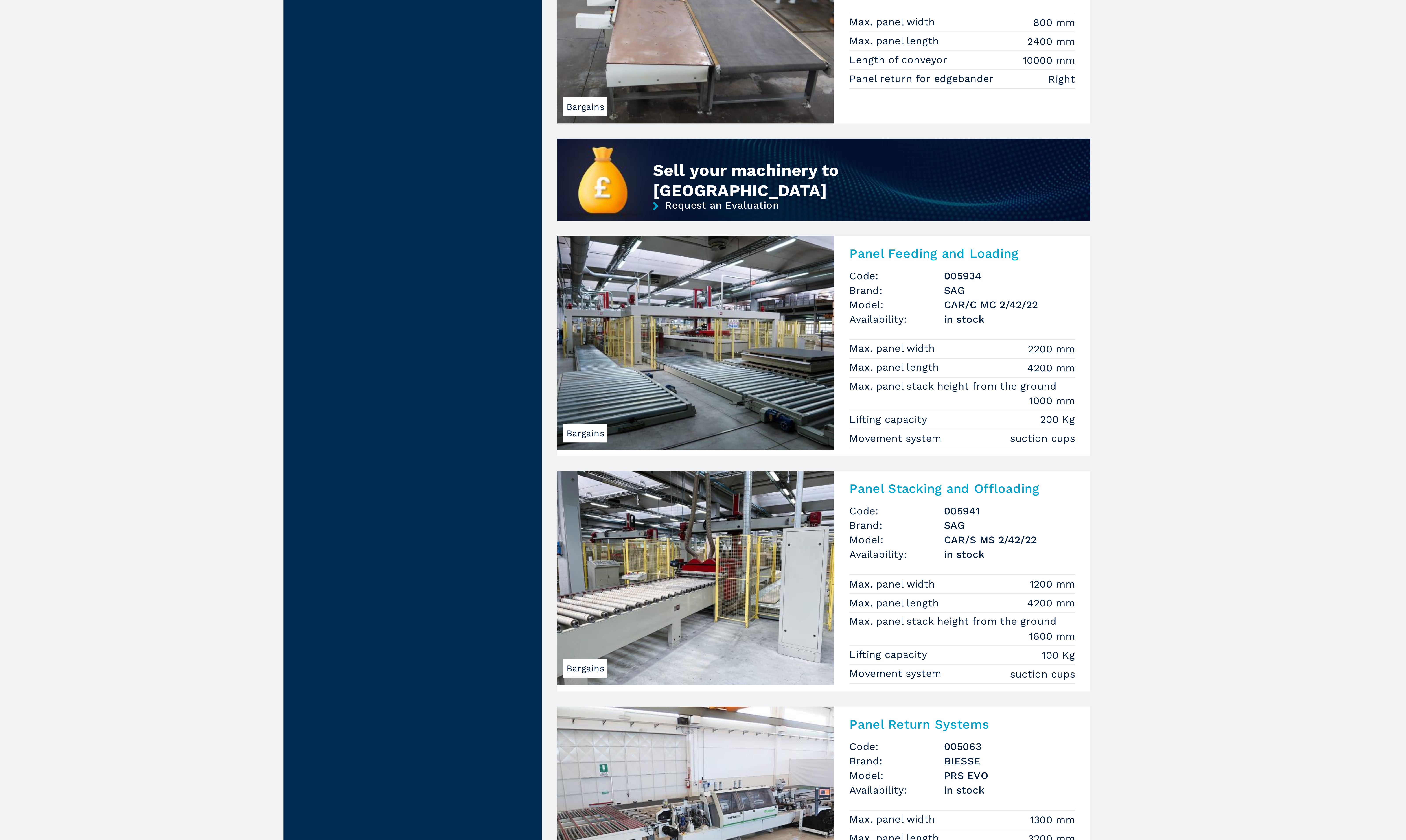
click at [916, 586] on main "**********" at bounding box center [703, 750] width 1406 height 1499
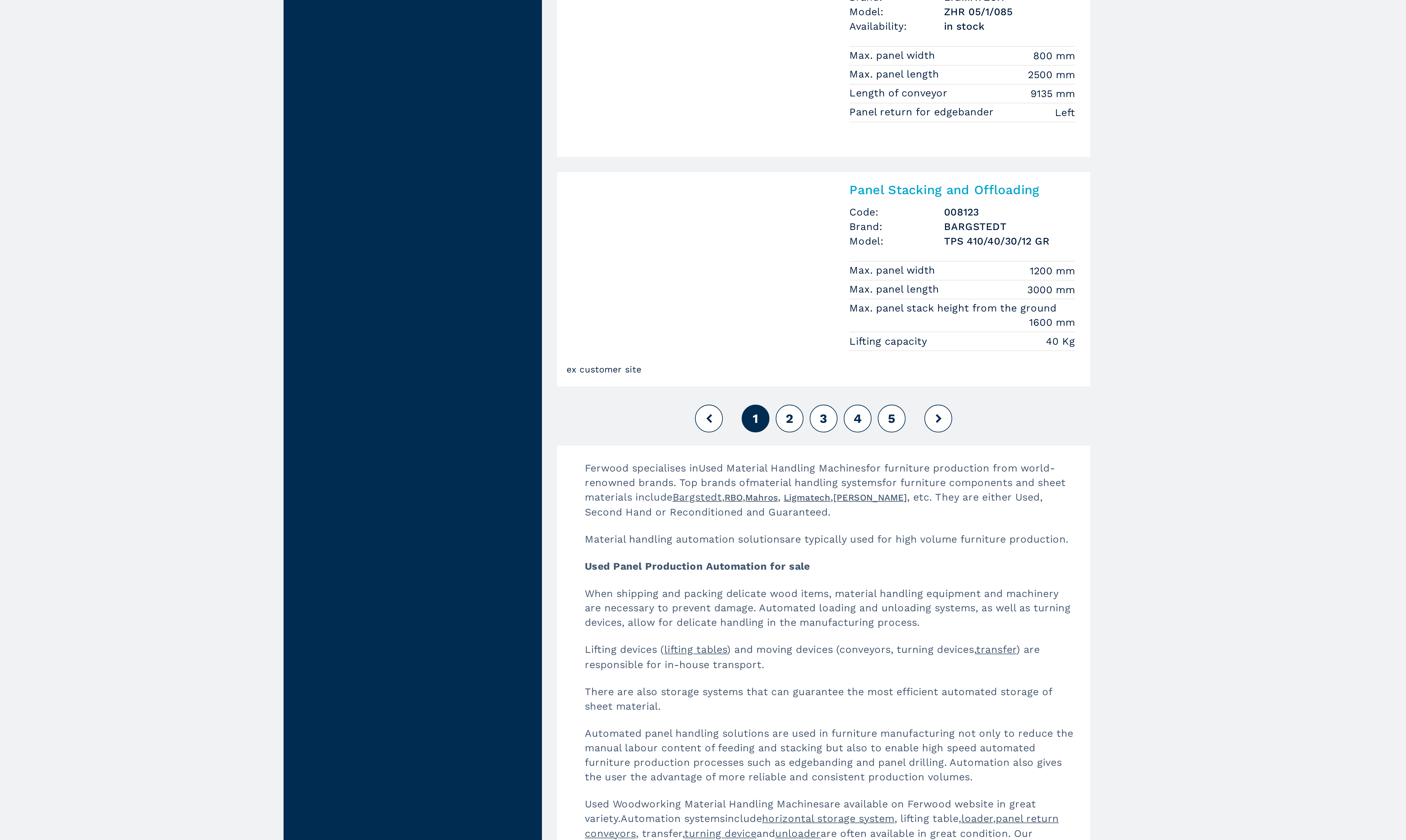
scroll to position [405, 0]
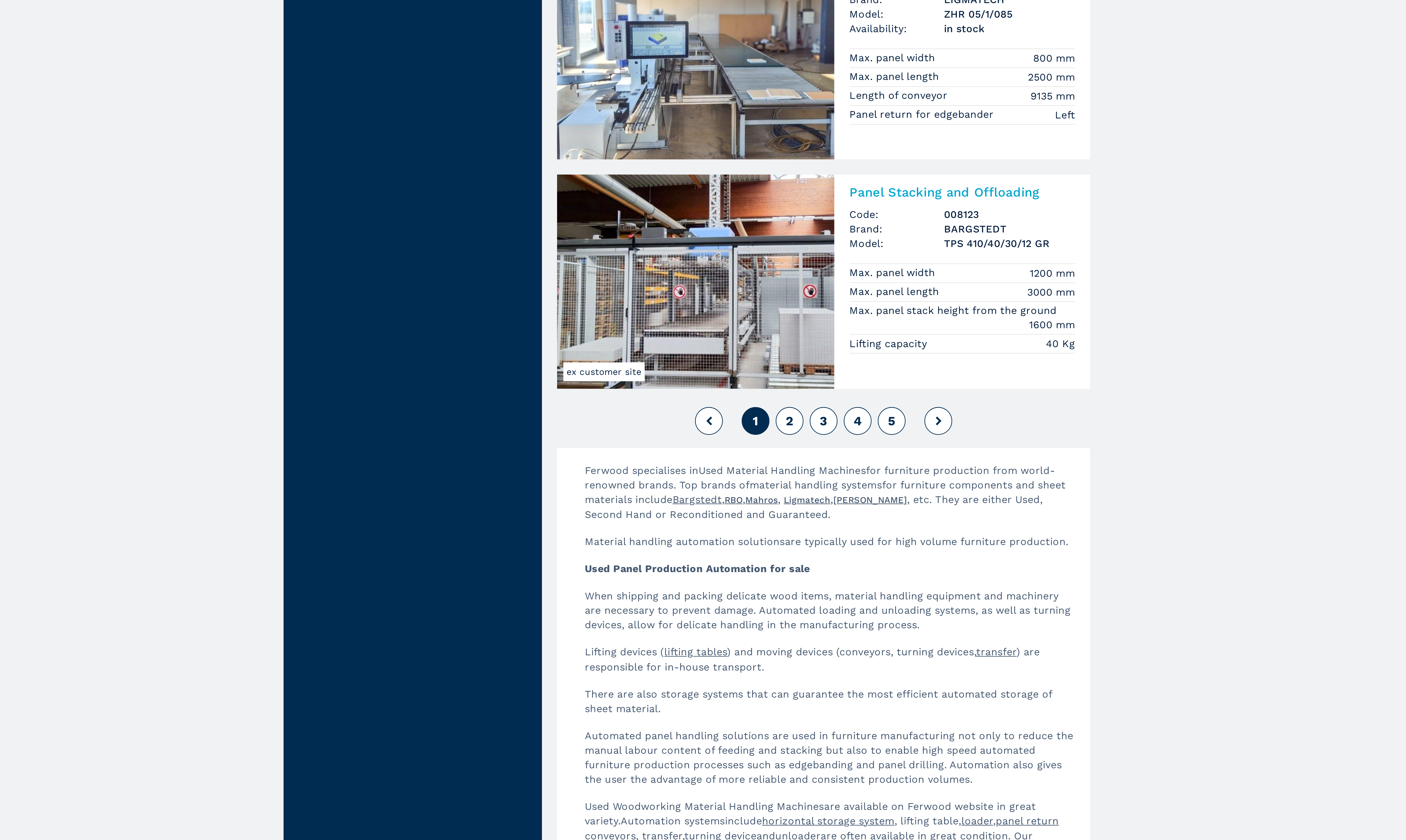
click at [787, 697] on button at bounding box center [791, 692] width 10 height 10
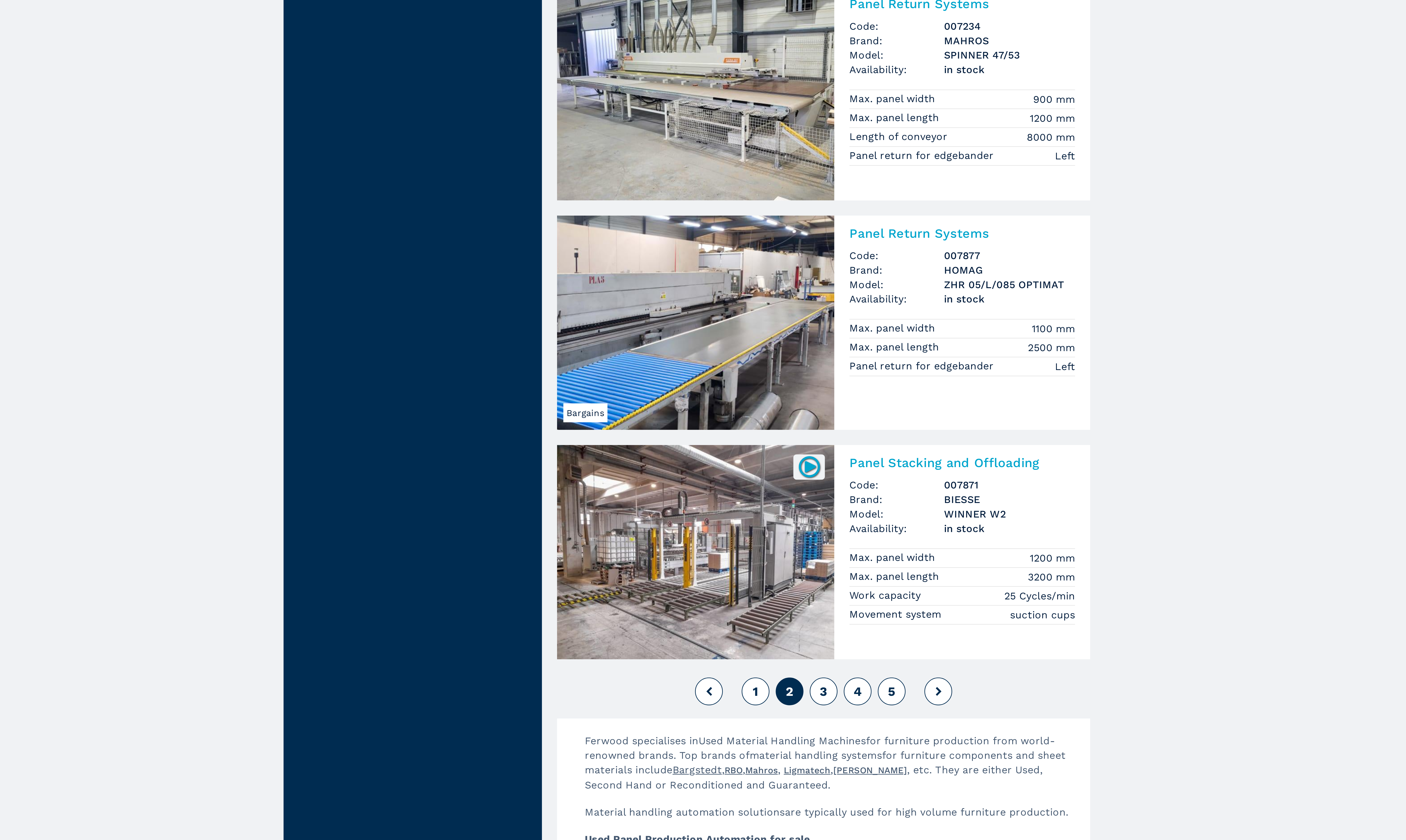
scroll to position [306, 0]
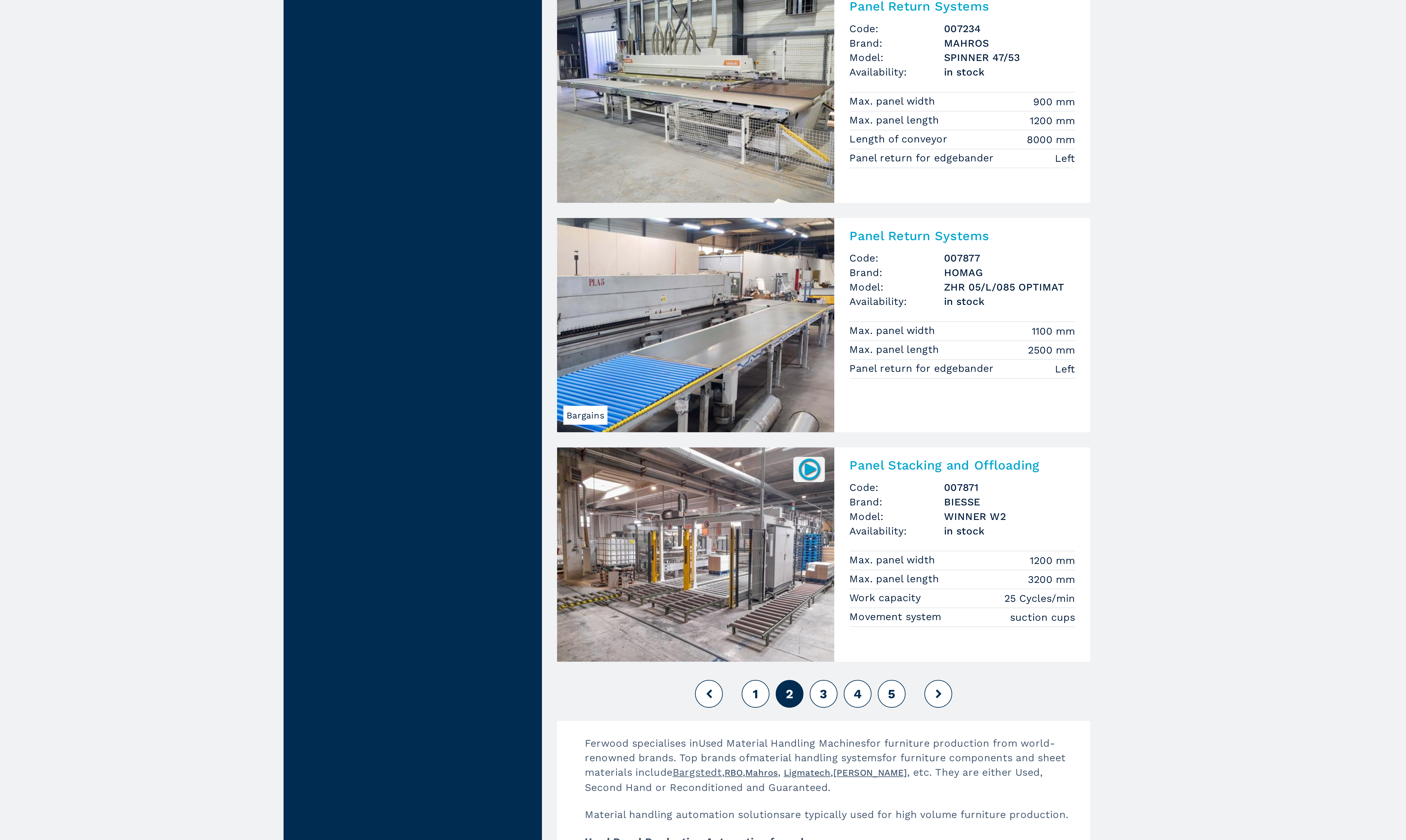
click at [791, 788] on icon at bounding box center [791, 787] width 2 height 3
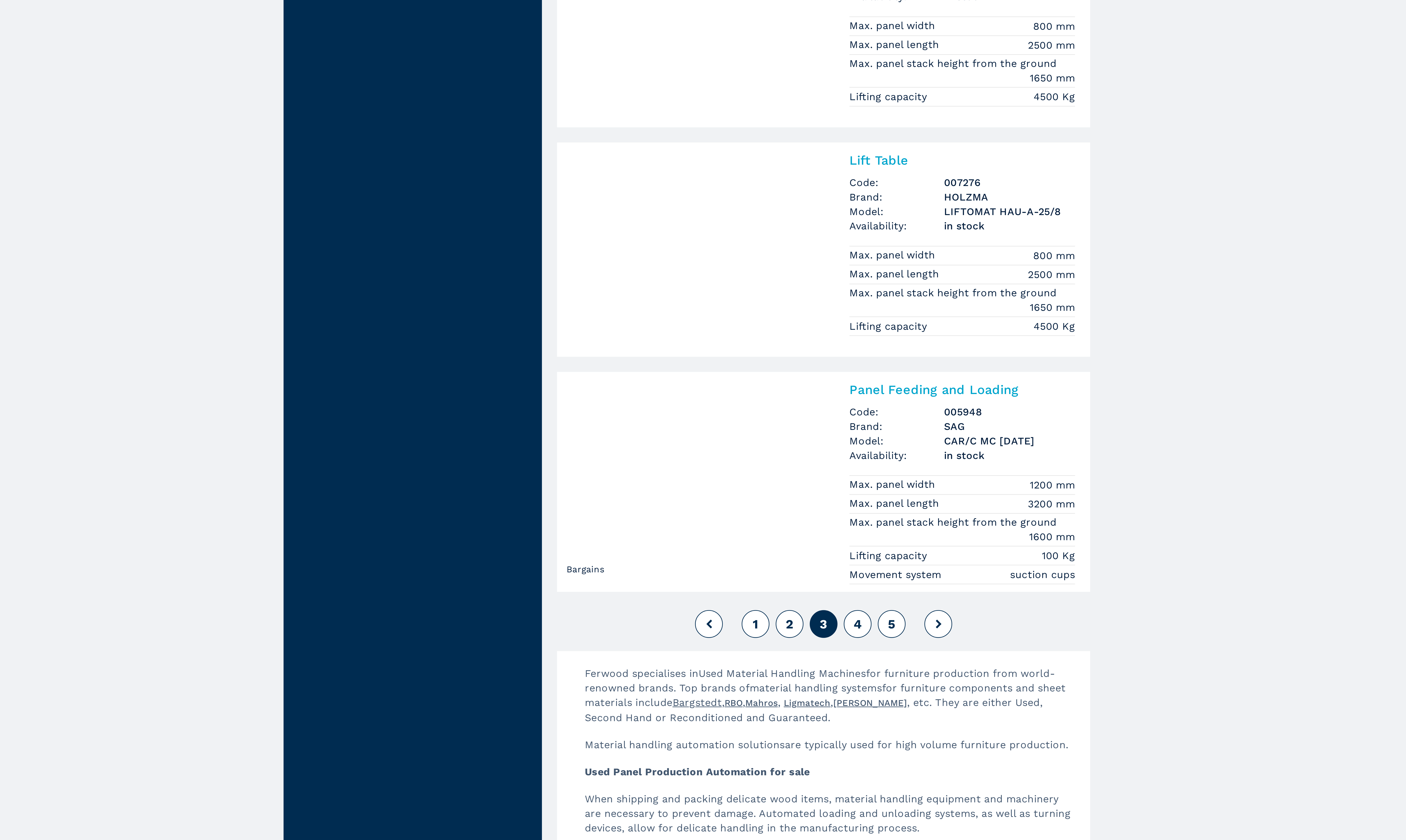
scroll to position [333, 0]
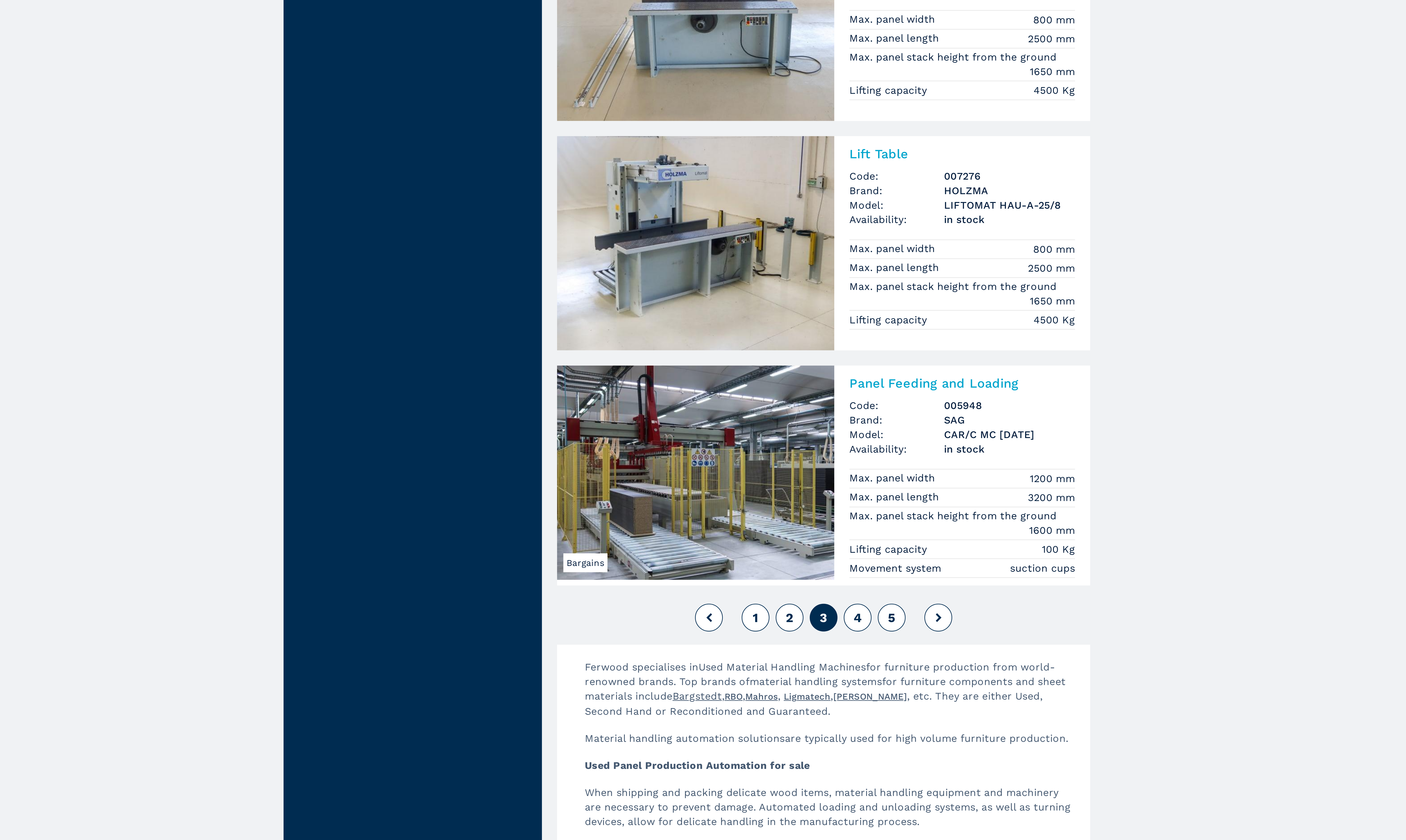
click at [787, 764] on button at bounding box center [791, 762] width 10 height 10
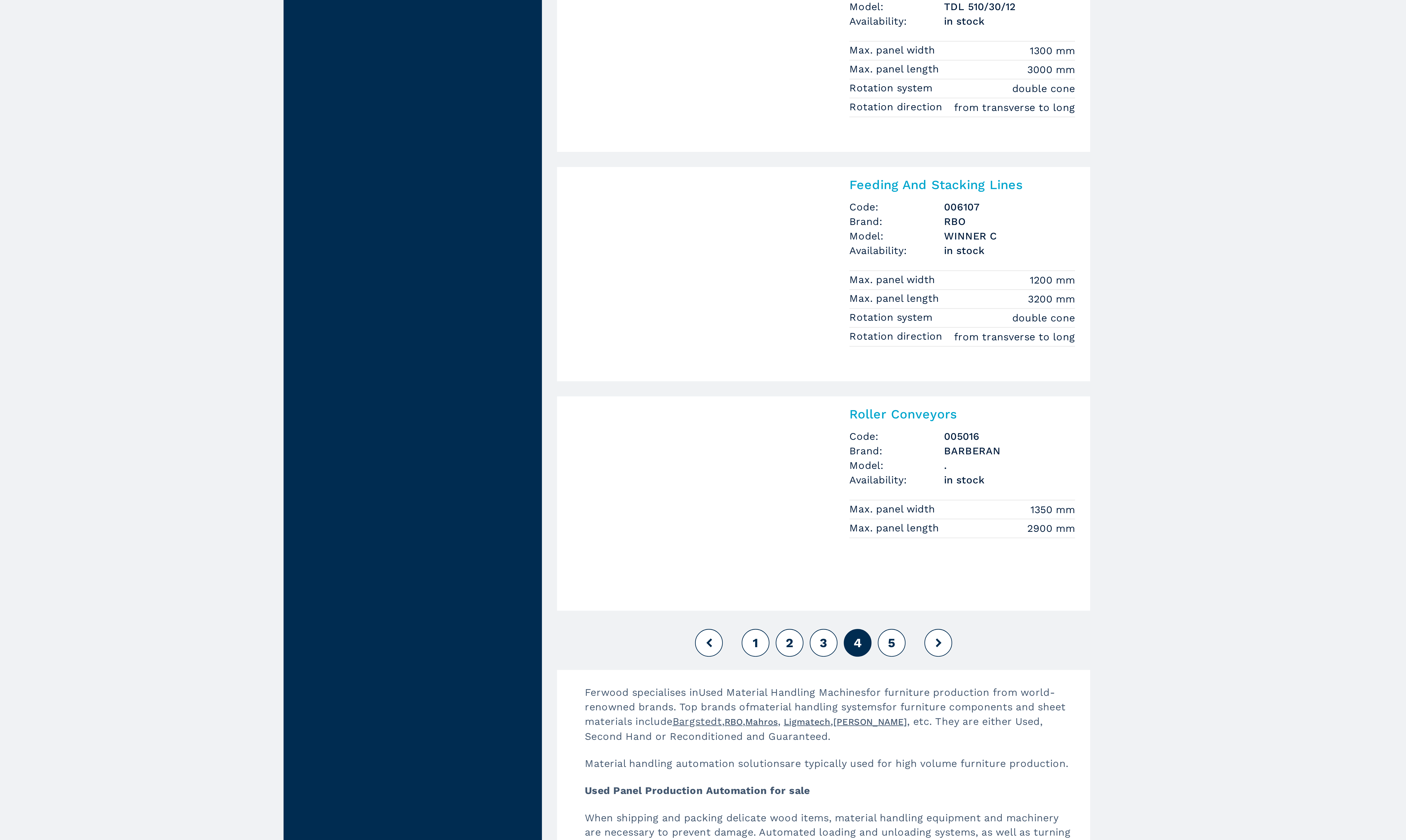
scroll to position [327, 0]
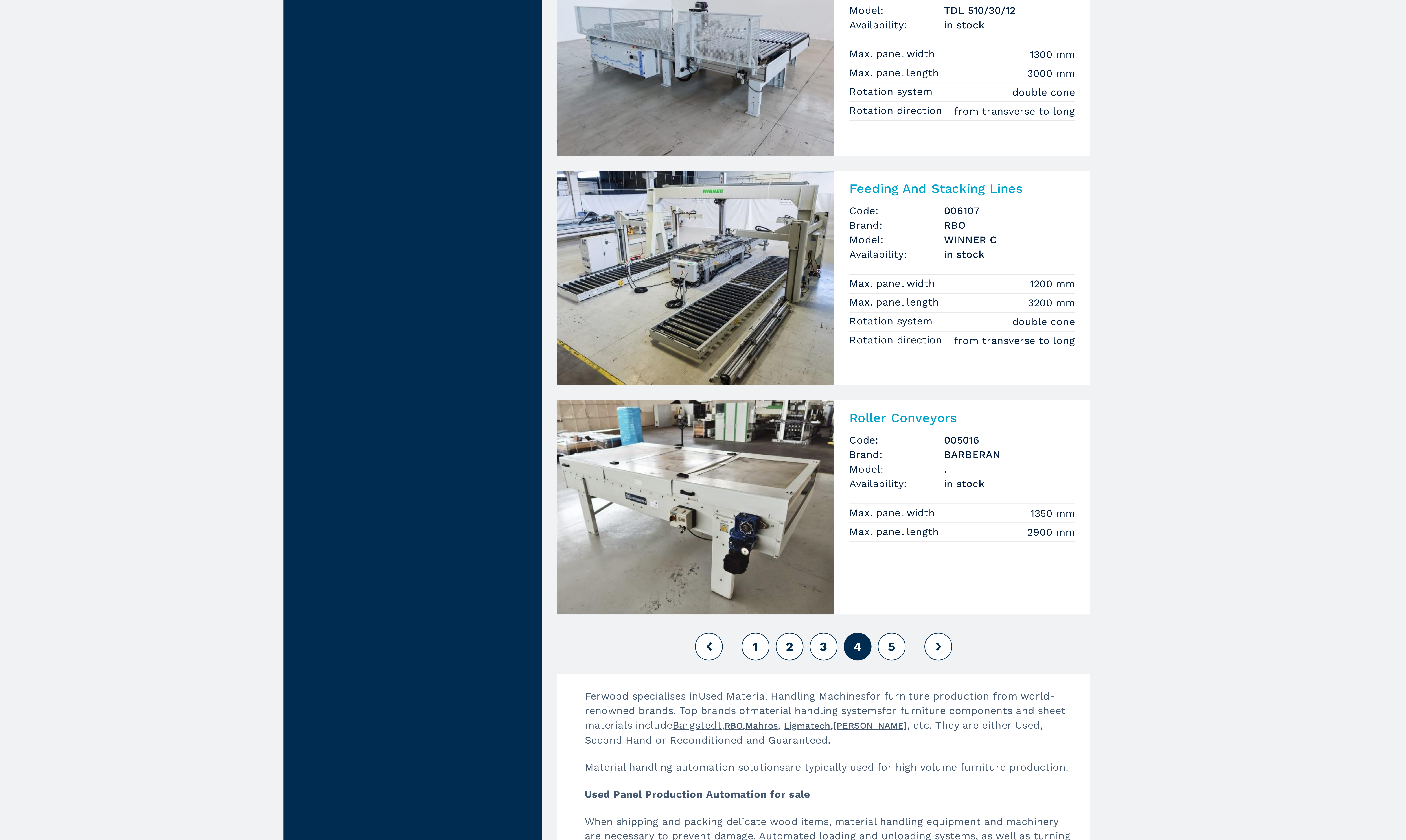
click at [791, 772] on icon at bounding box center [791, 770] width 2 height 3
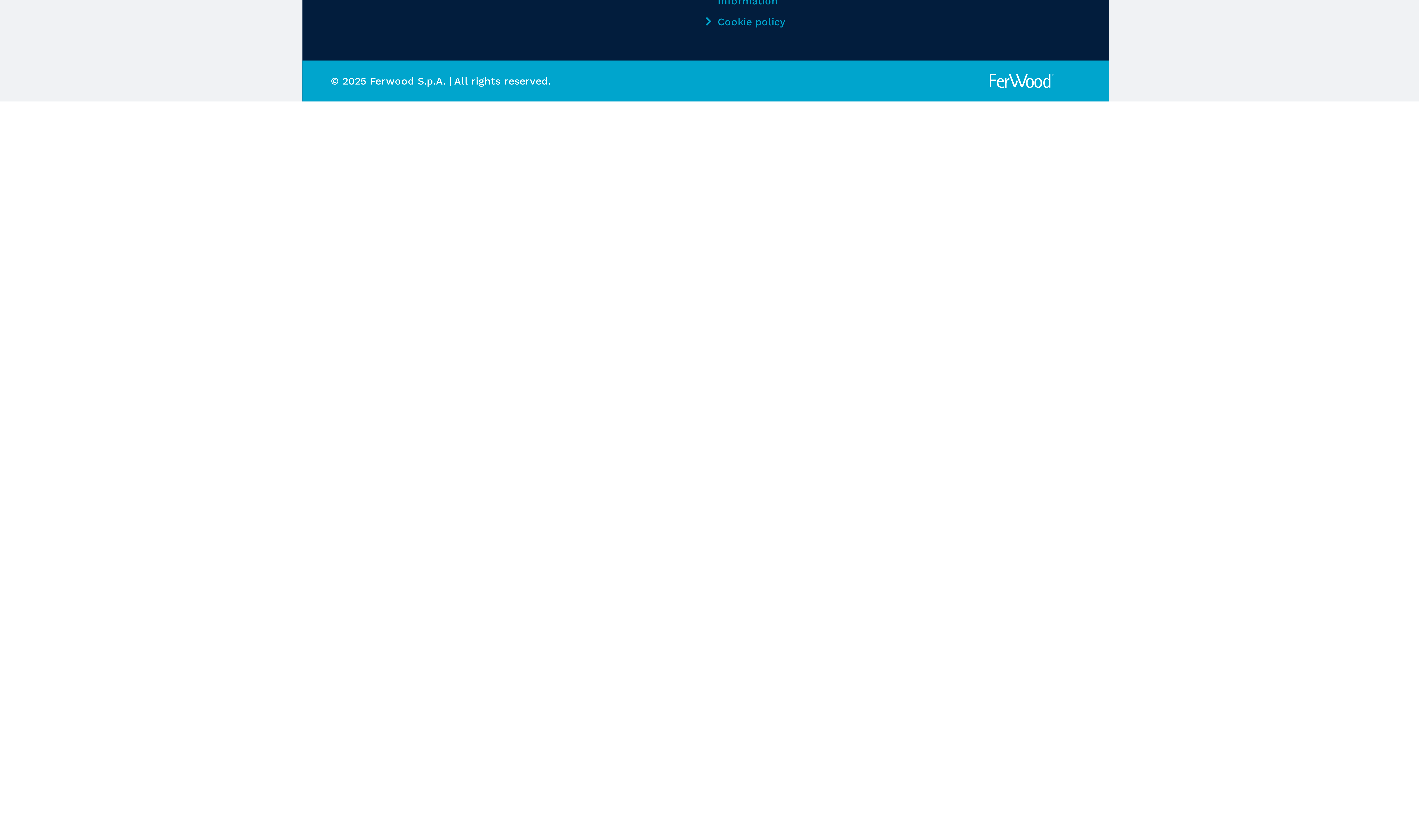
click at [914, 789] on body "**********" at bounding box center [710, 420] width 1419 height 840
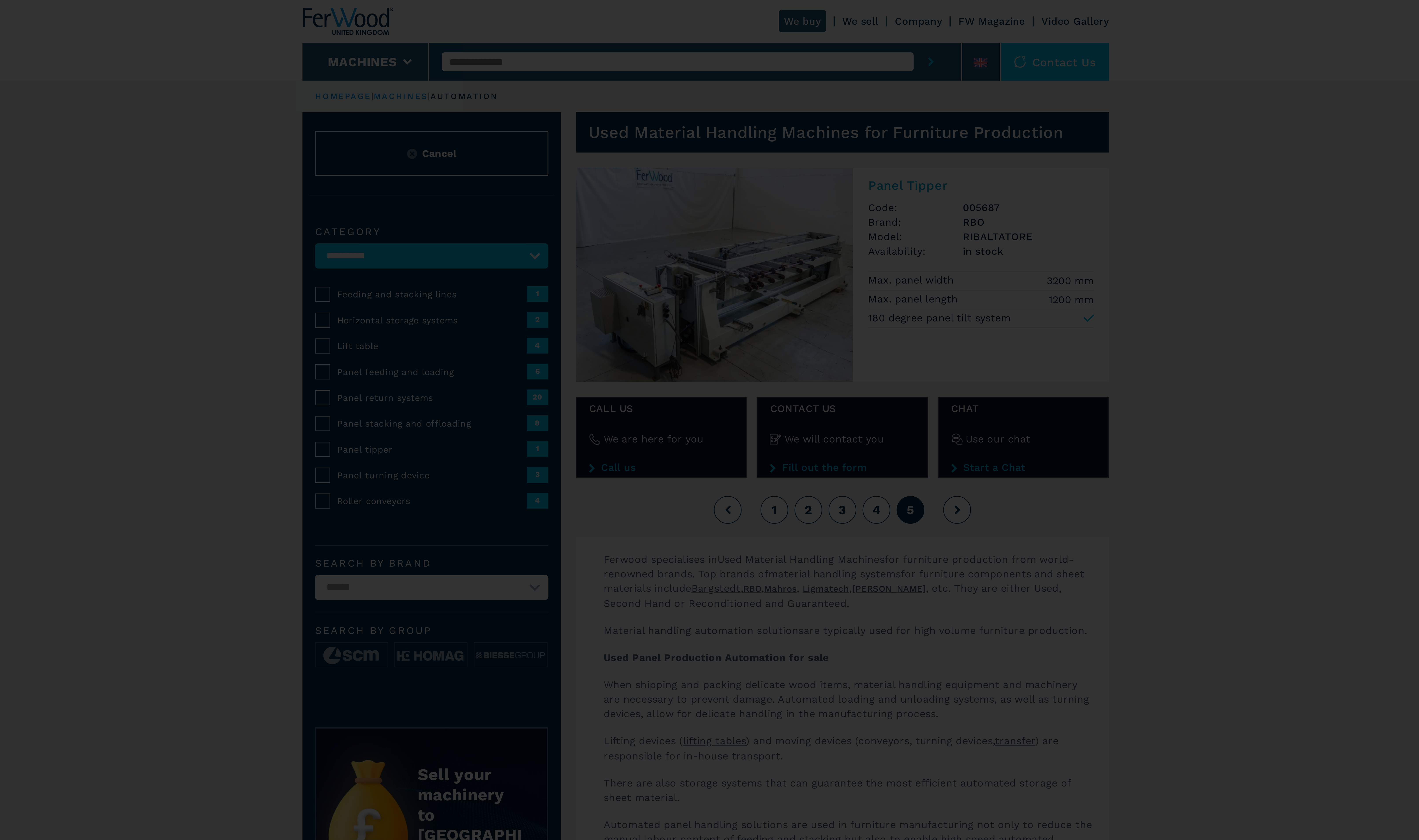
select select "**********"
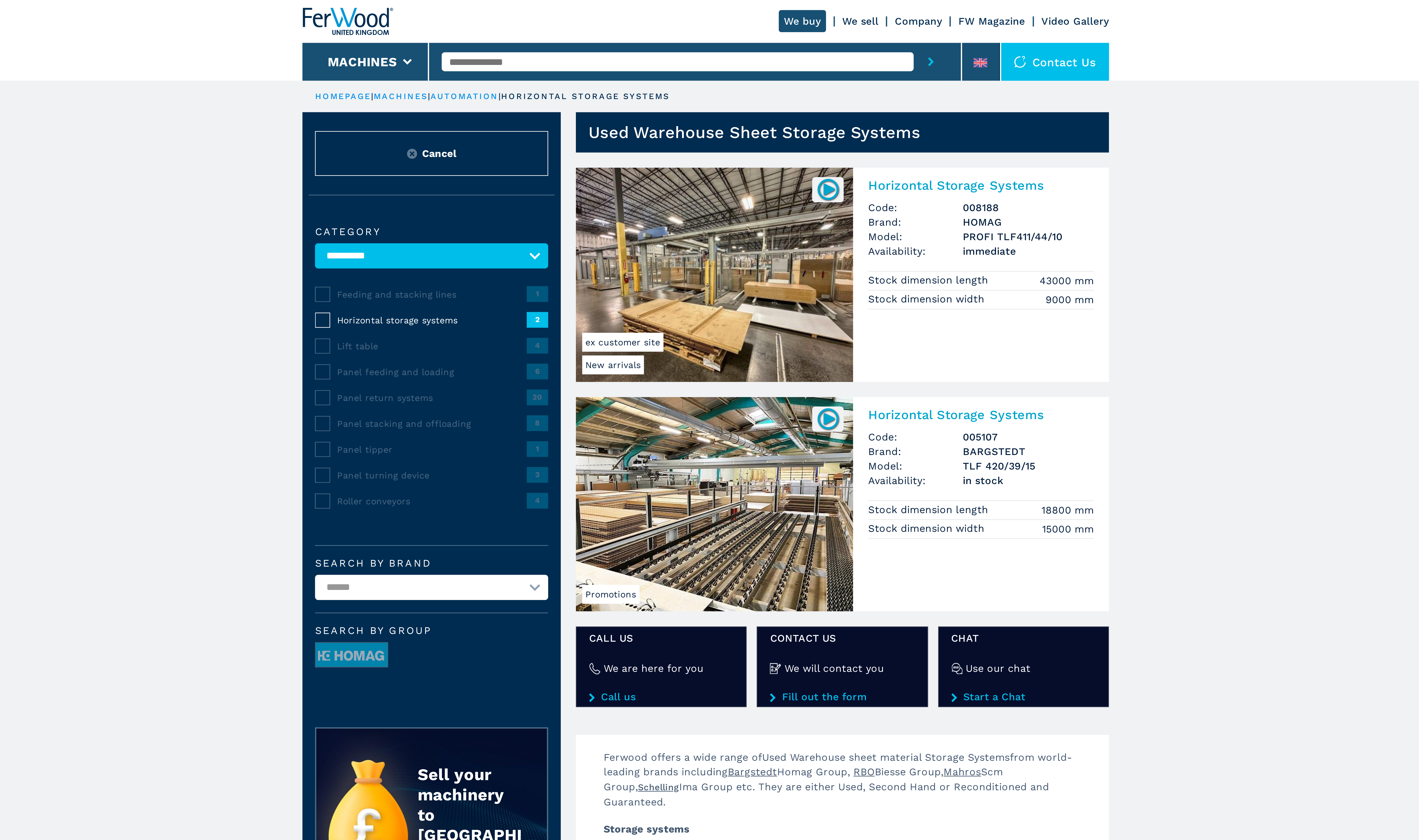
click at [752, 64] on img at bounding box center [753, 66] width 8 height 8
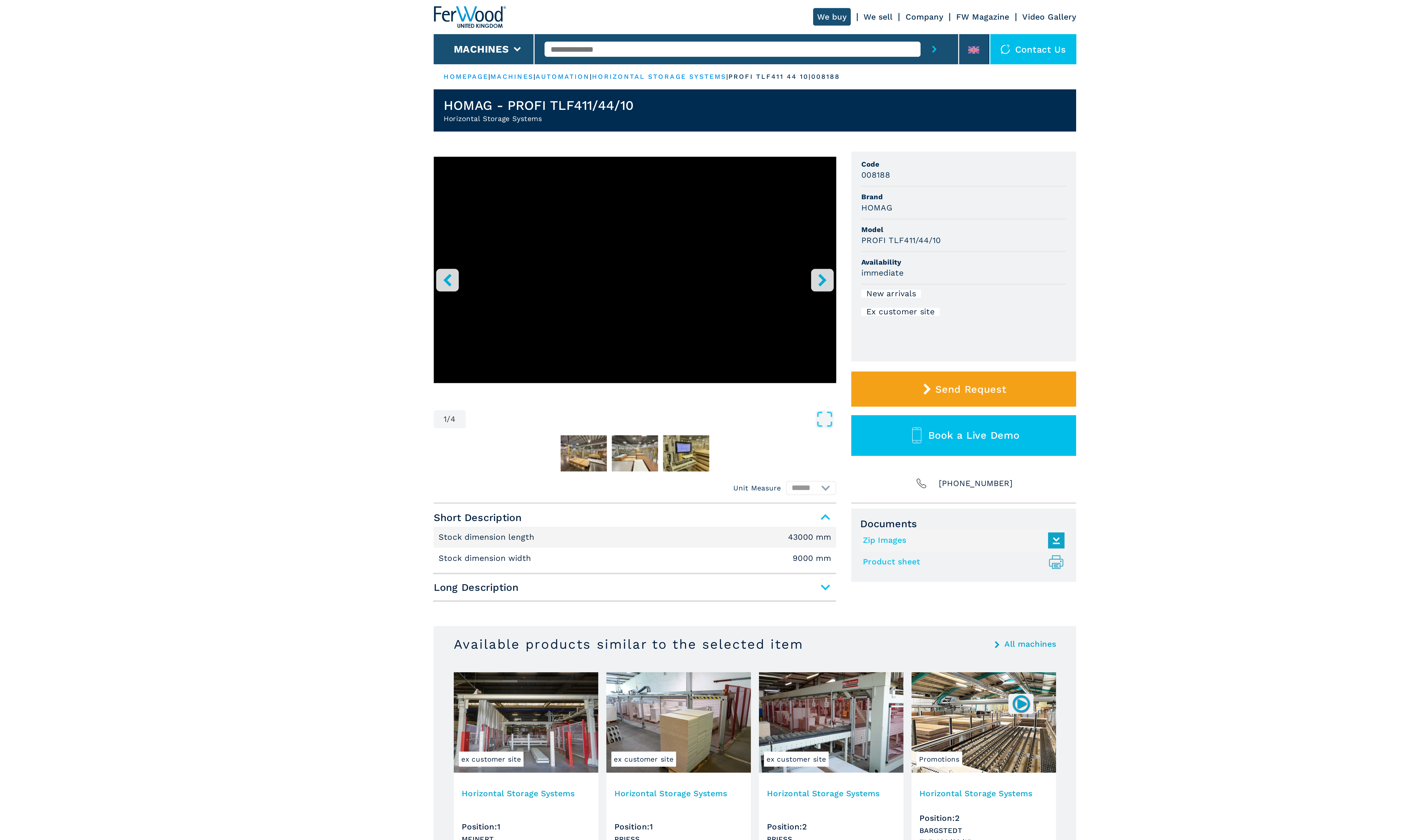
click at [527, 151] on main "HOMEPAGE | machines | automation | horizontal storage systems | profi tlf411 44…" at bounding box center [710, 238] width 1419 height 477
